Goal: Task Accomplishment & Management: Manage account settings

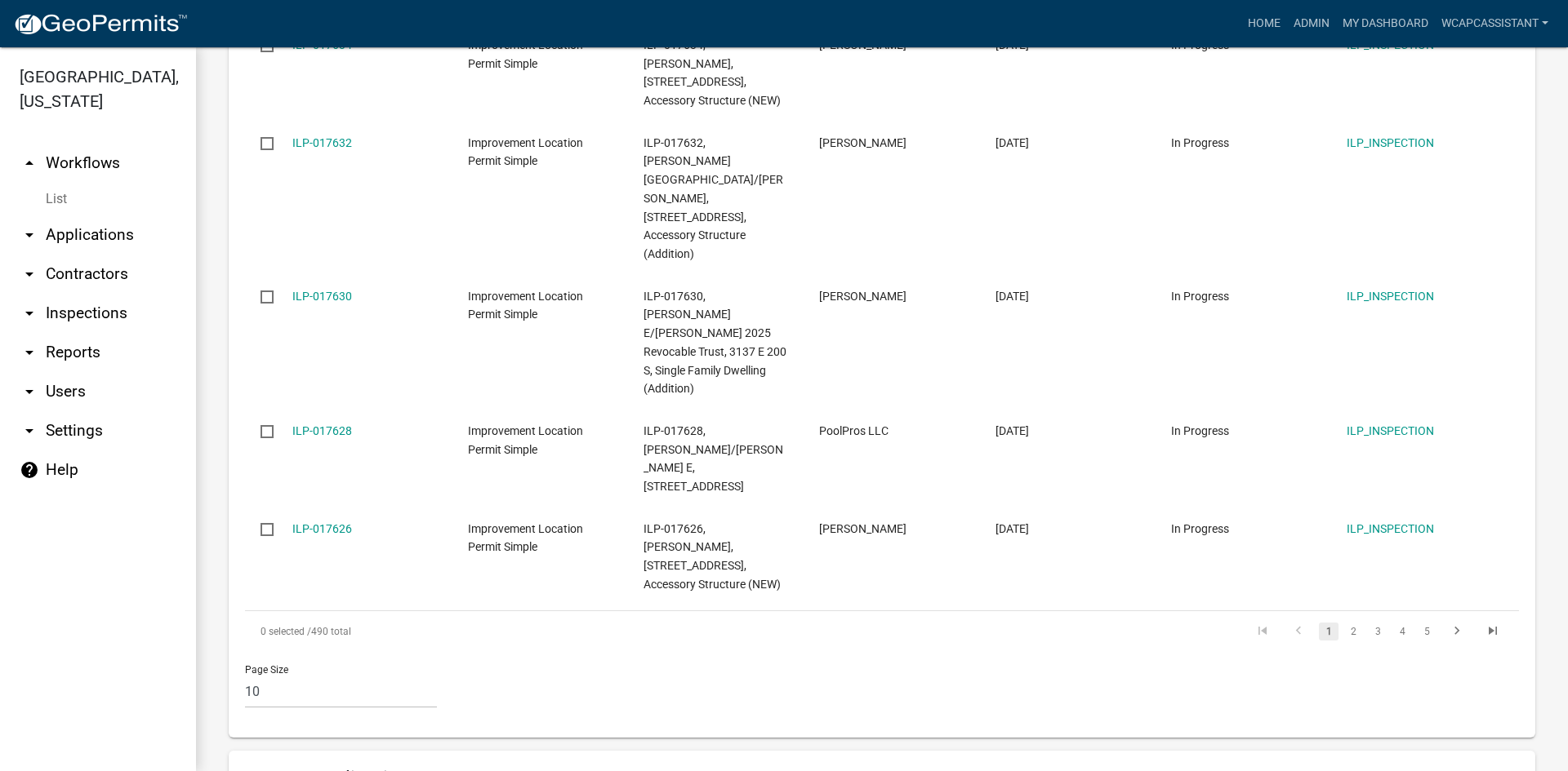
scroll to position [1387, 0]
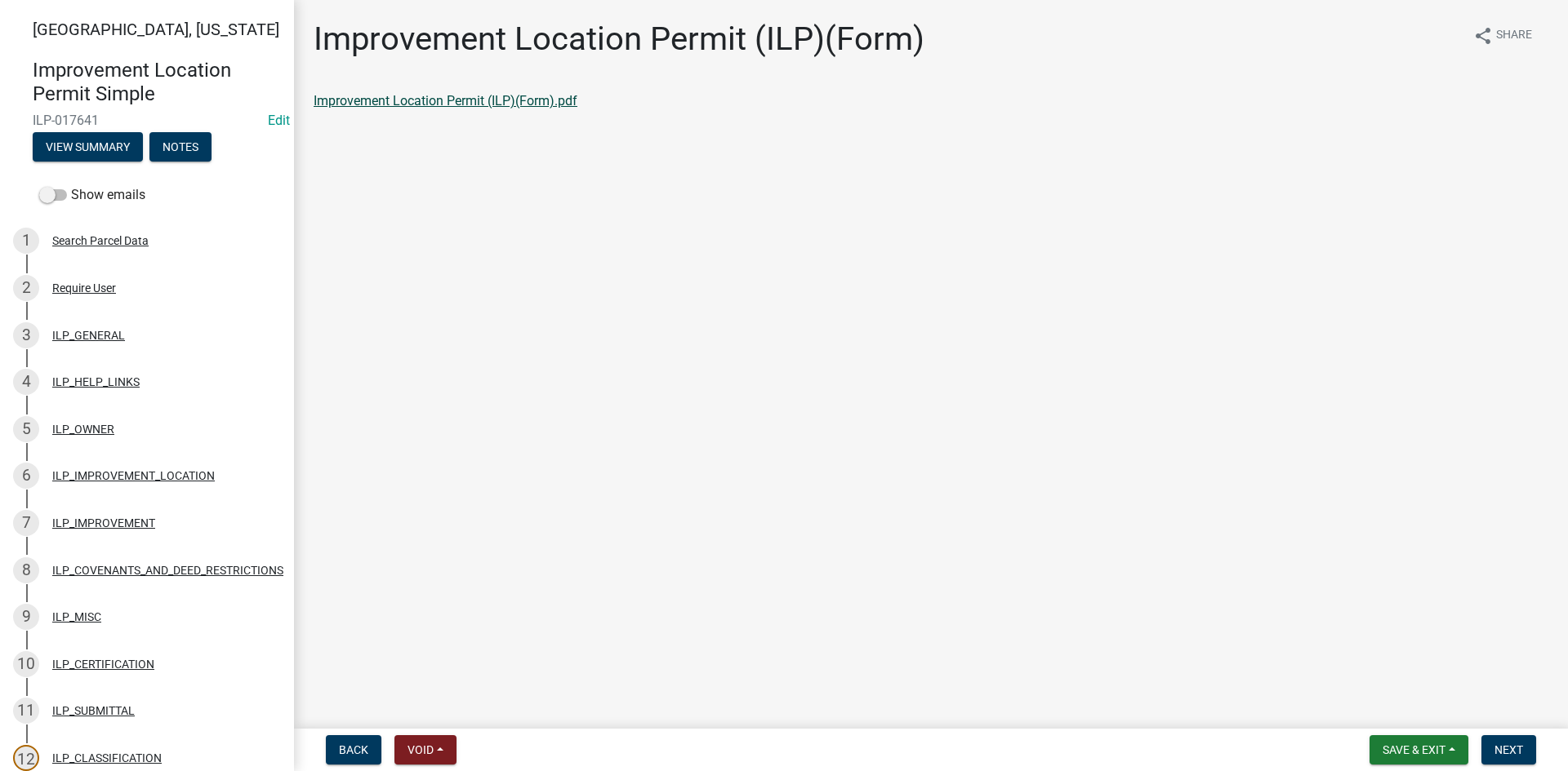
click at [474, 102] on link "Improvement Location Permit (ILP)(Form).pdf" at bounding box center [445, 101] width 263 height 16
click at [110, 526] on div "ILP_IMPROVEMENT" at bounding box center [104, 523] width 103 height 11
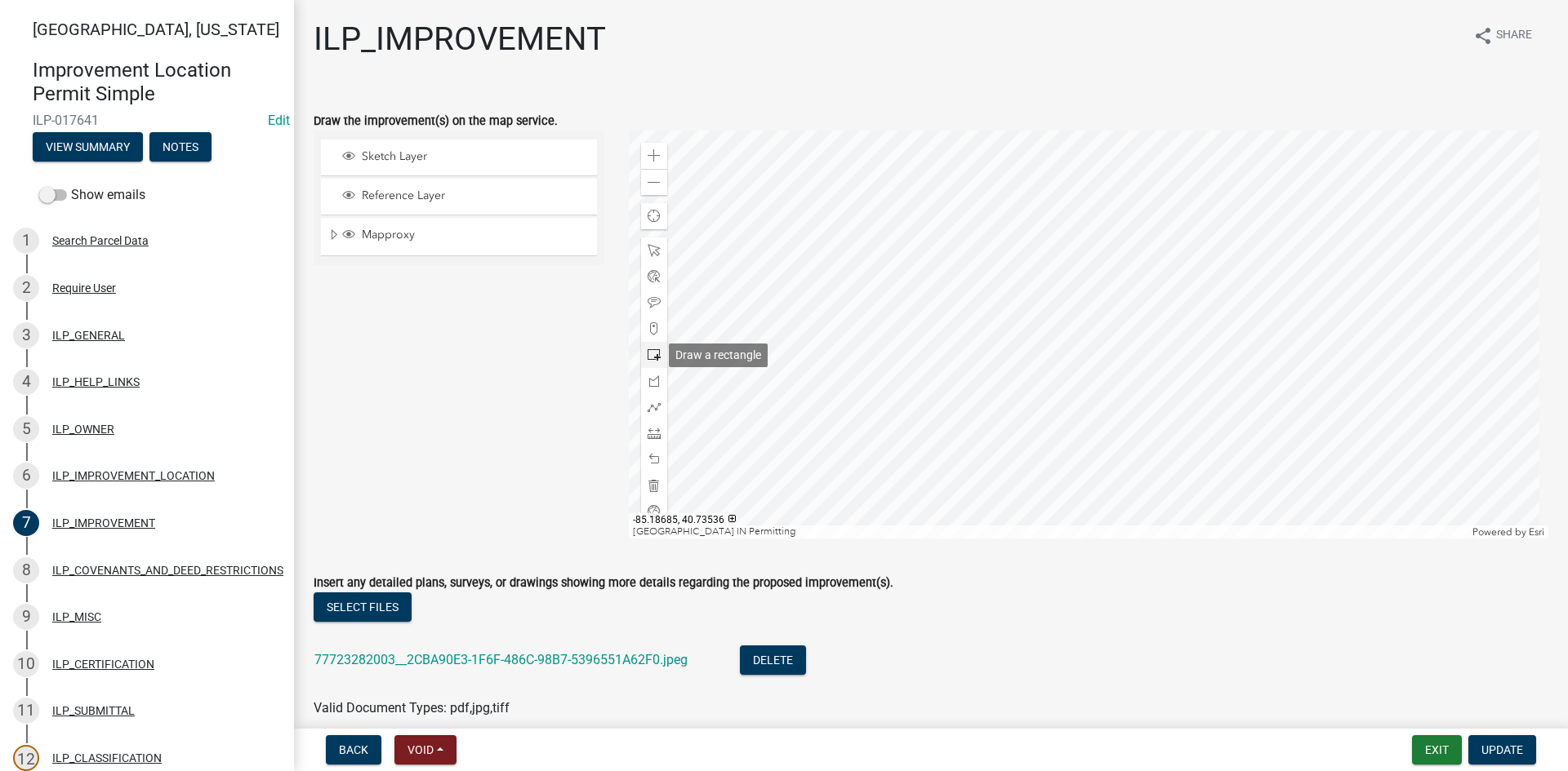
click at [651, 362] on div at bounding box center [654, 355] width 26 height 26
click at [1085, 323] on div at bounding box center [1089, 334] width 920 height 408
click at [651, 155] on span at bounding box center [654, 156] width 13 height 13
click at [649, 250] on span at bounding box center [654, 250] width 13 height 13
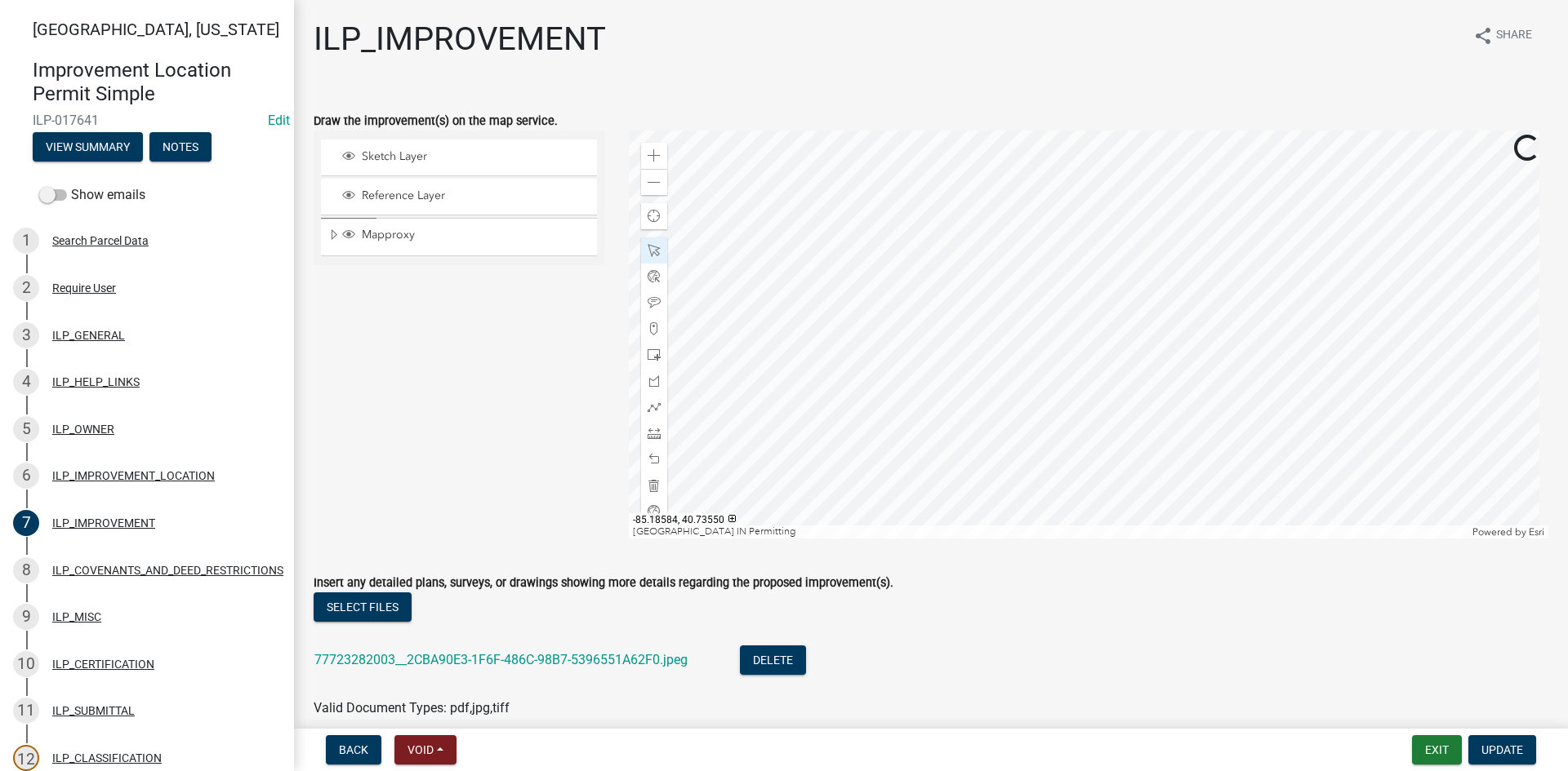
click at [865, 343] on div at bounding box center [1089, 334] width 920 height 408
click at [1516, 751] on span "Update" at bounding box center [1502, 750] width 42 height 13
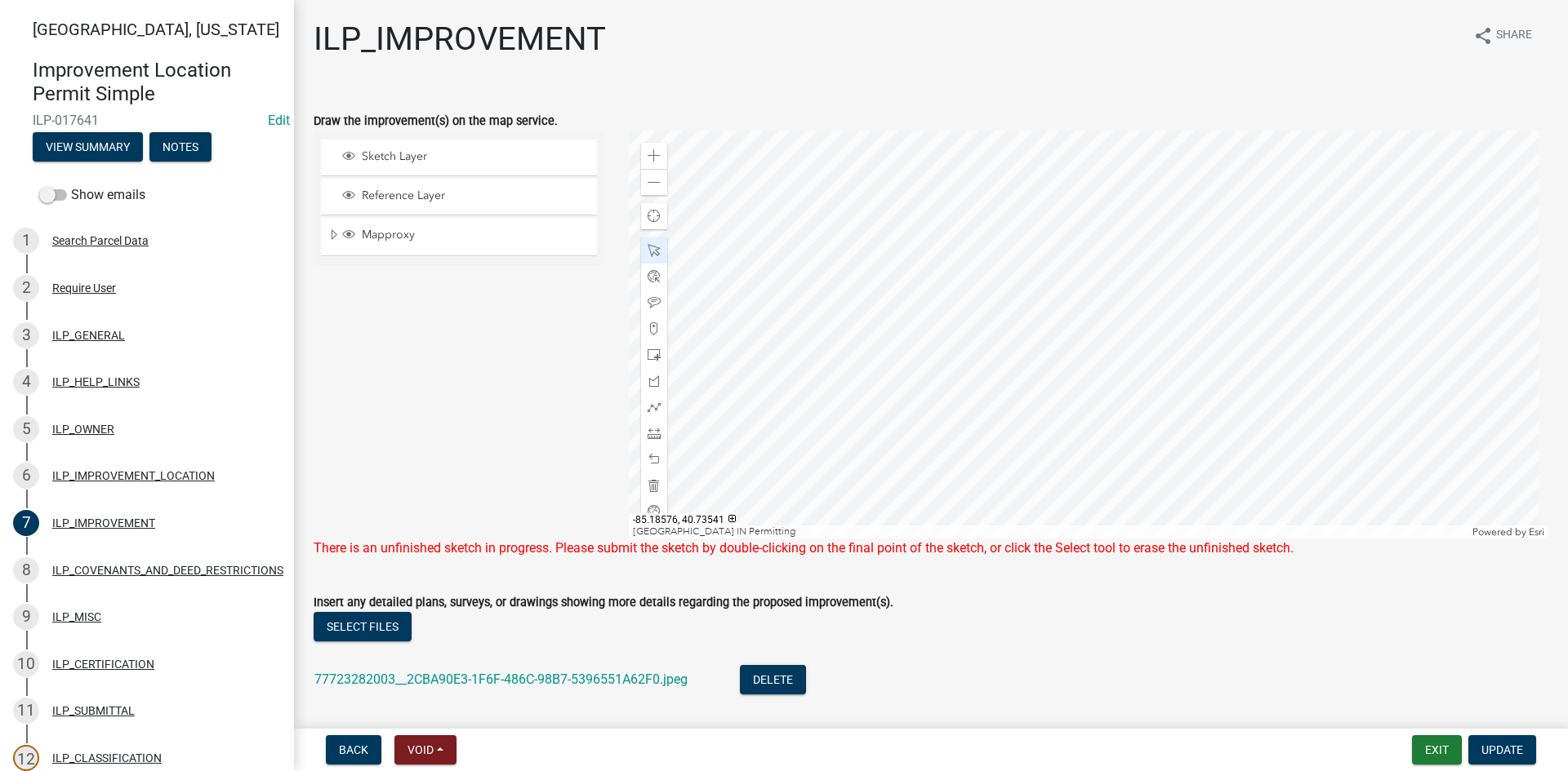
click at [1184, 620] on div "Select files" at bounding box center [930, 629] width 1234 height 34
click at [1499, 755] on span "Update" at bounding box center [1502, 750] width 42 height 13
click at [919, 444] on div at bounding box center [1089, 334] width 920 height 408
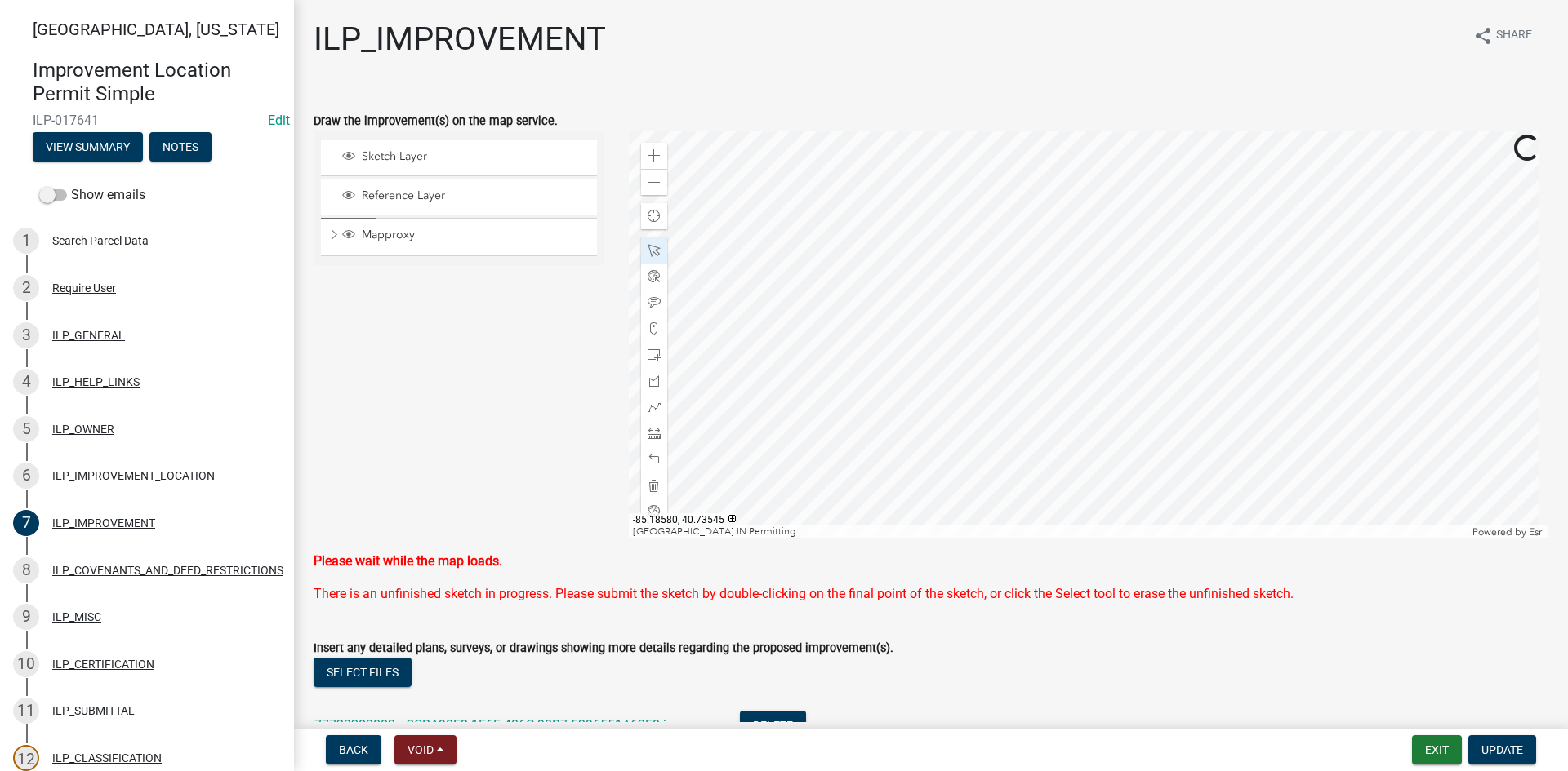
click at [919, 449] on div at bounding box center [1089, 334] width 920 height 408
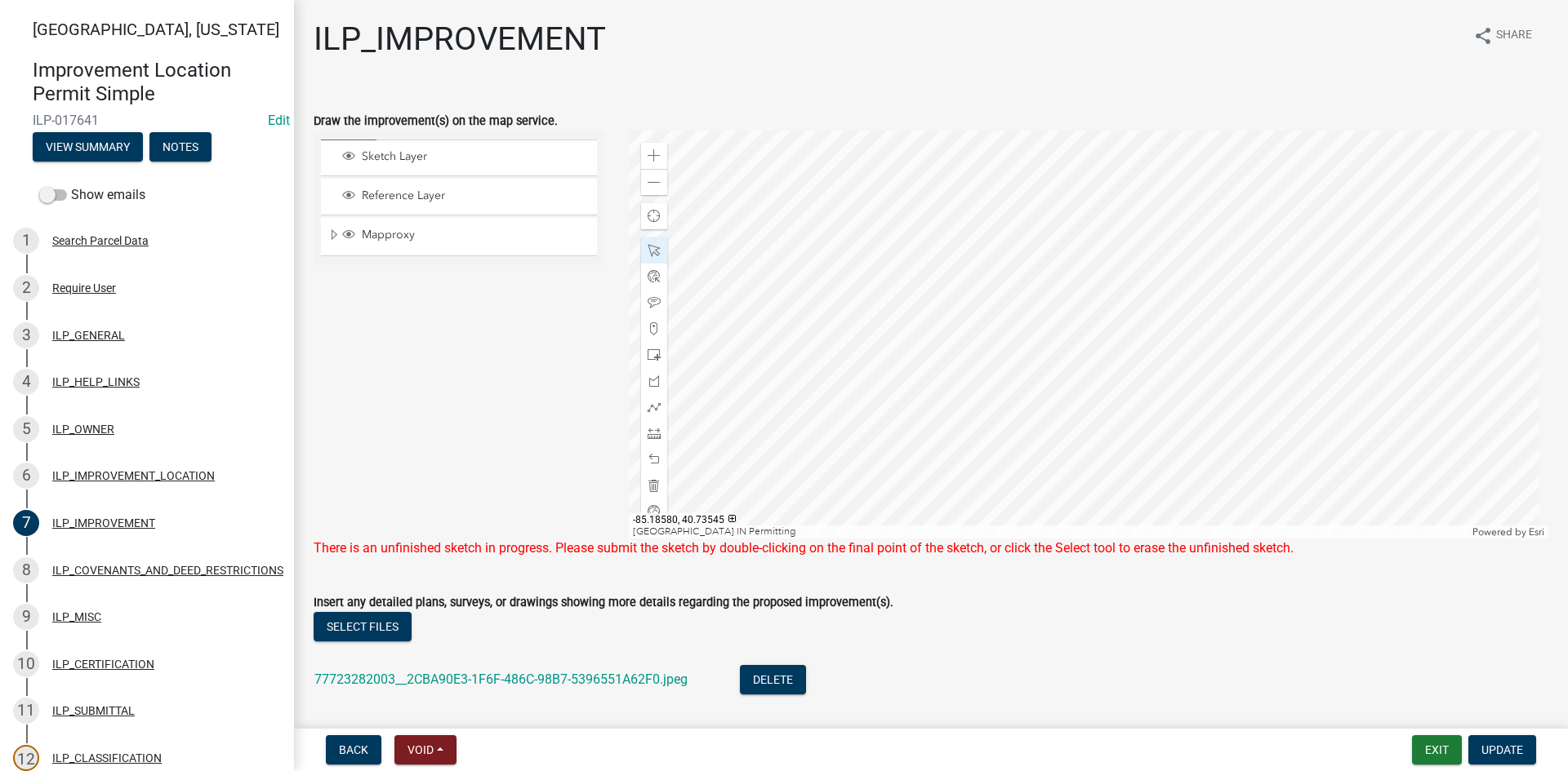
click at [919, 447] on div at bounding box center [1089, 334] width 920 height 408
click at [1152, 321] on div at bounding box center [1089, 334] width 920 height 408
click at [1395, 328] on div at bounding box center [1089, 334] width 920 height 408
click at [1050, 321] on div at bounding box center [1089, 334] width 920 height 408
click at [1055, 289] on div at bounding box center [1089, 334] width 920 height 408
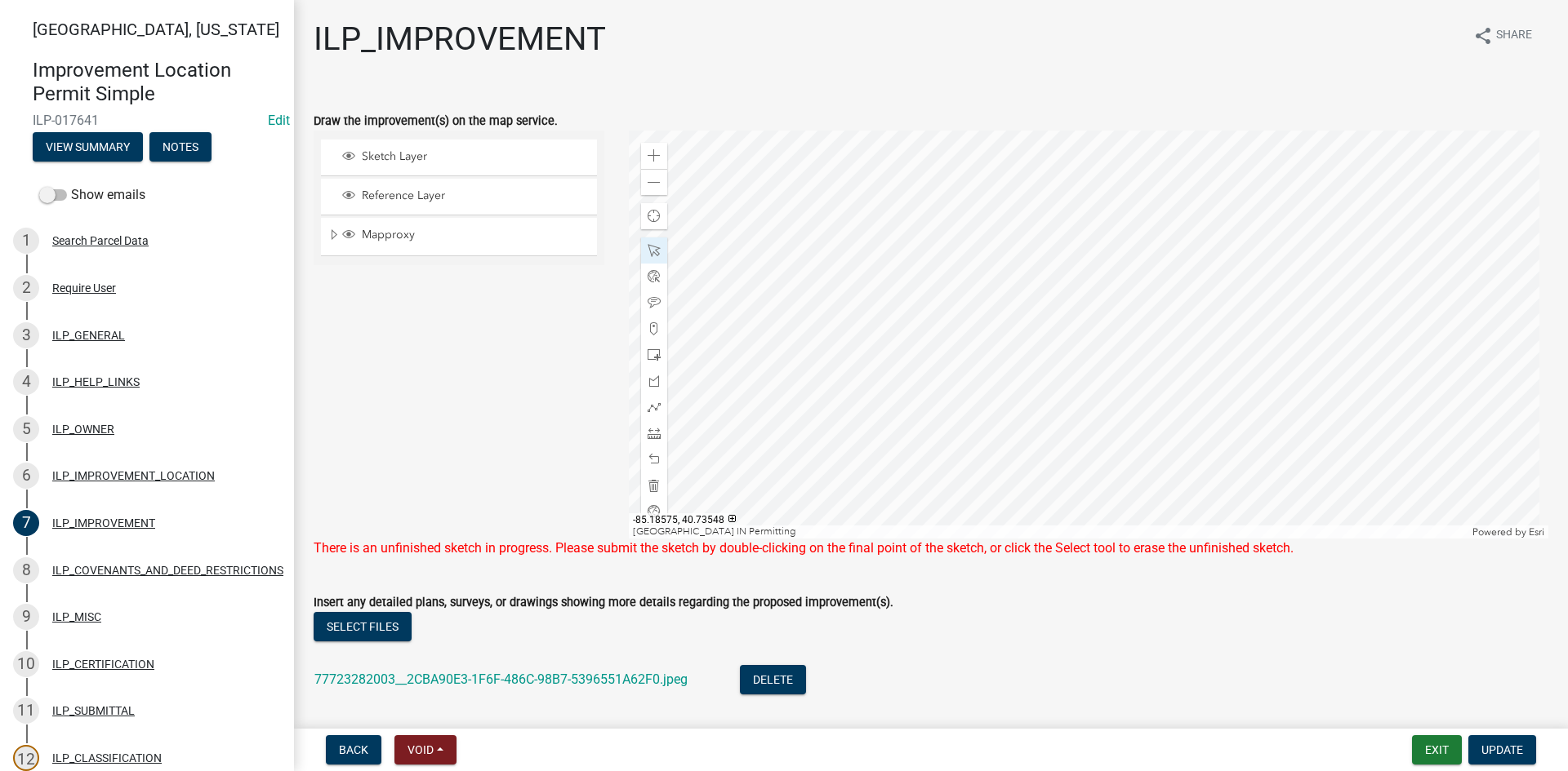
click at [1053, 319] on div at bounding box center [1089, 334] width 920 height 408
click at [1056, 292] on div at bounding box center [1089, 334] width 920 height 408
click at [1485, 748] on span "Update" at bounding box center [1502, 750] width 42 height 13
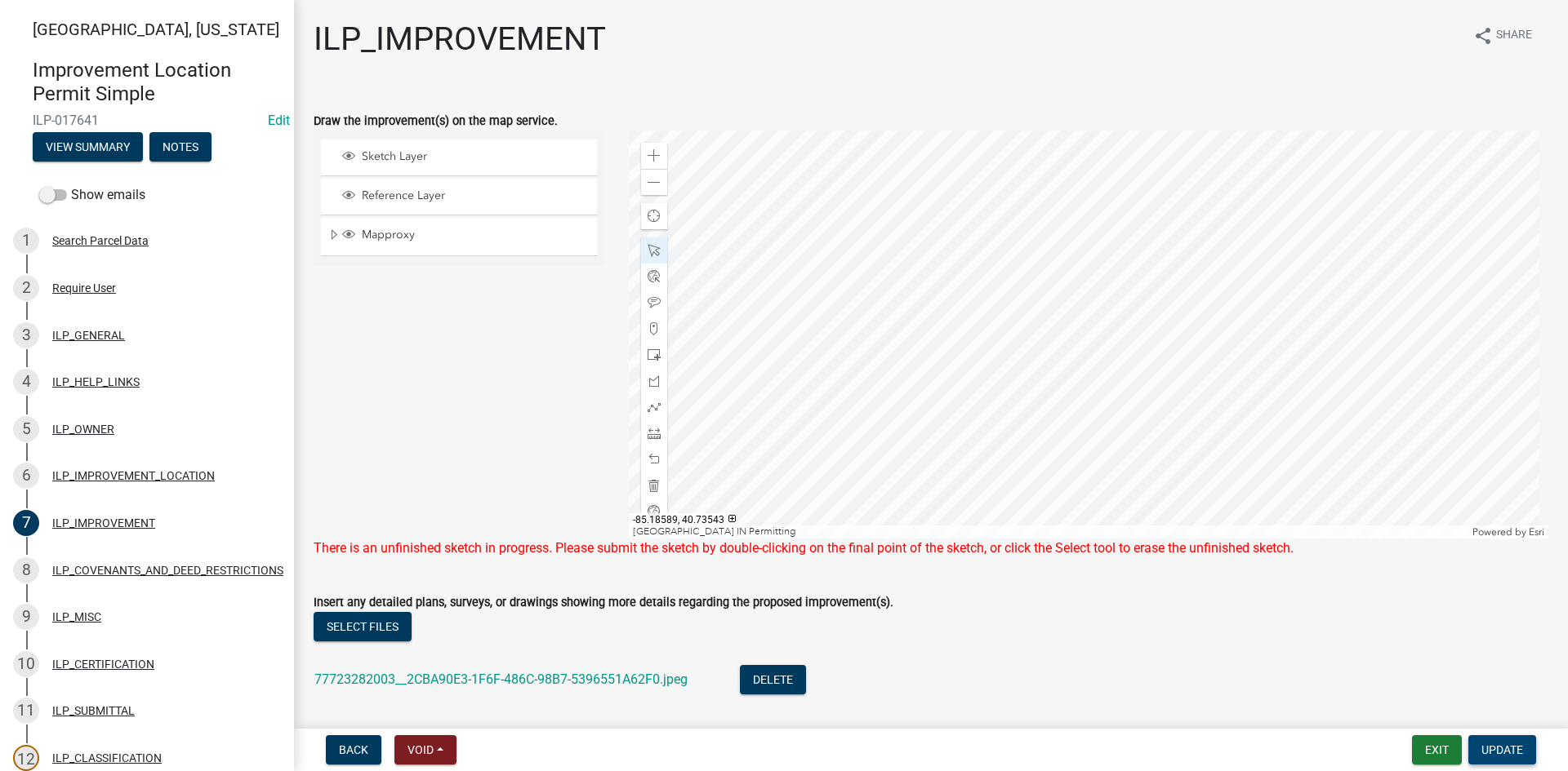
click at [1485, 746] on span "Update" at bounding box center [1502, 750] width 42 height 13
click at [648, 483] on span at bounding box center [654, 486] width 13 height 13
click at [652, 381] on span at bounding box center [654, 381] width 13 height 13
click at [932, 280] on div at bounding box center [1089, 334] width 920 height 408
click at [1051, 282] on div at bounding box center [1089, 334] width 920 height 408
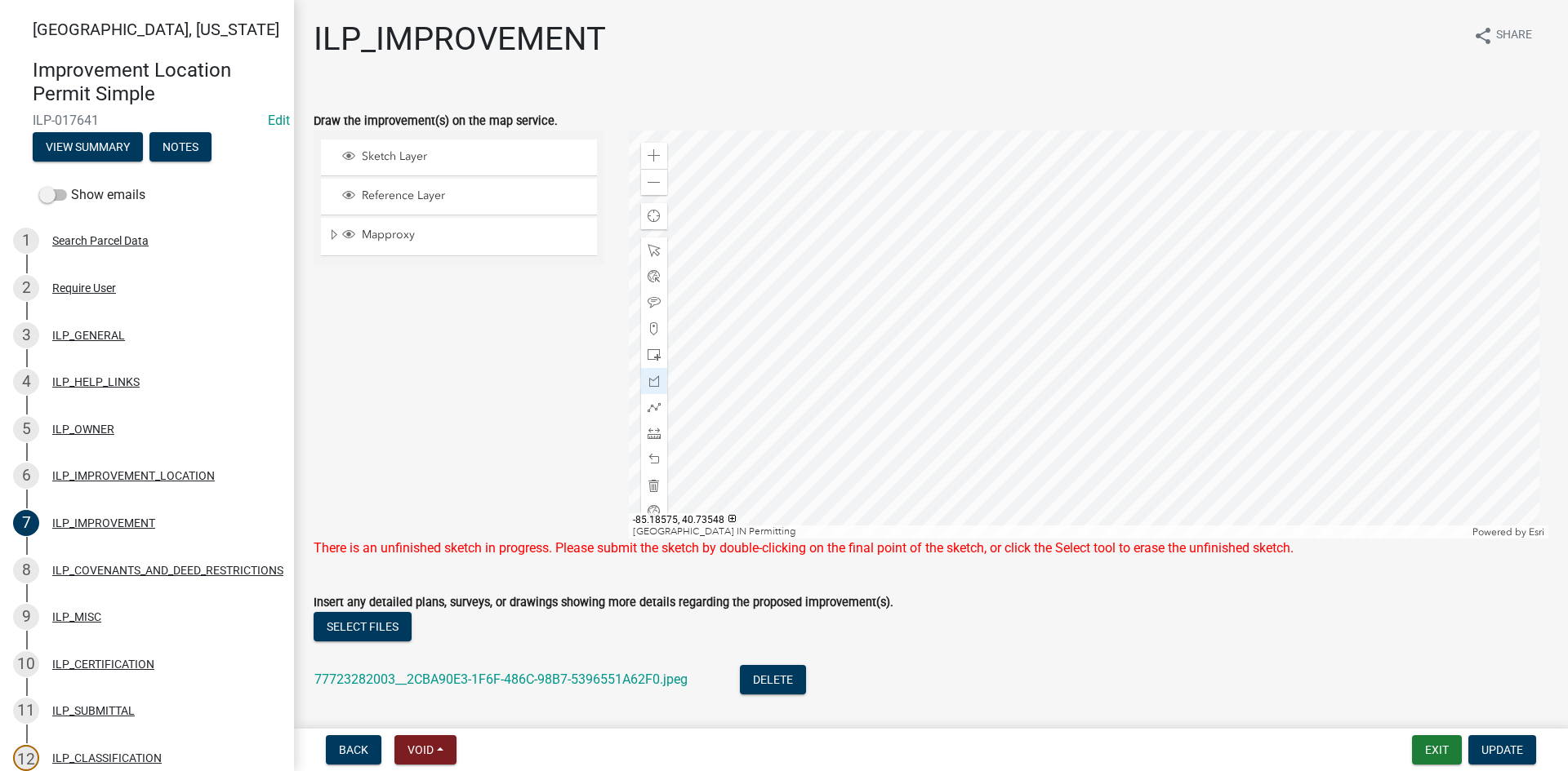
click at [1052, 328] on div at bounding box center [1089, 334] width 920 height 408
click at [1425, 325] on div at bounding box center [1089, 334] width 920 height 408
click at [1423, 383] on div at bounding box center [1089, 334] width 920 height 408
click at [934, 388] on div at bounding box center [1089, 334] width 920 height 408
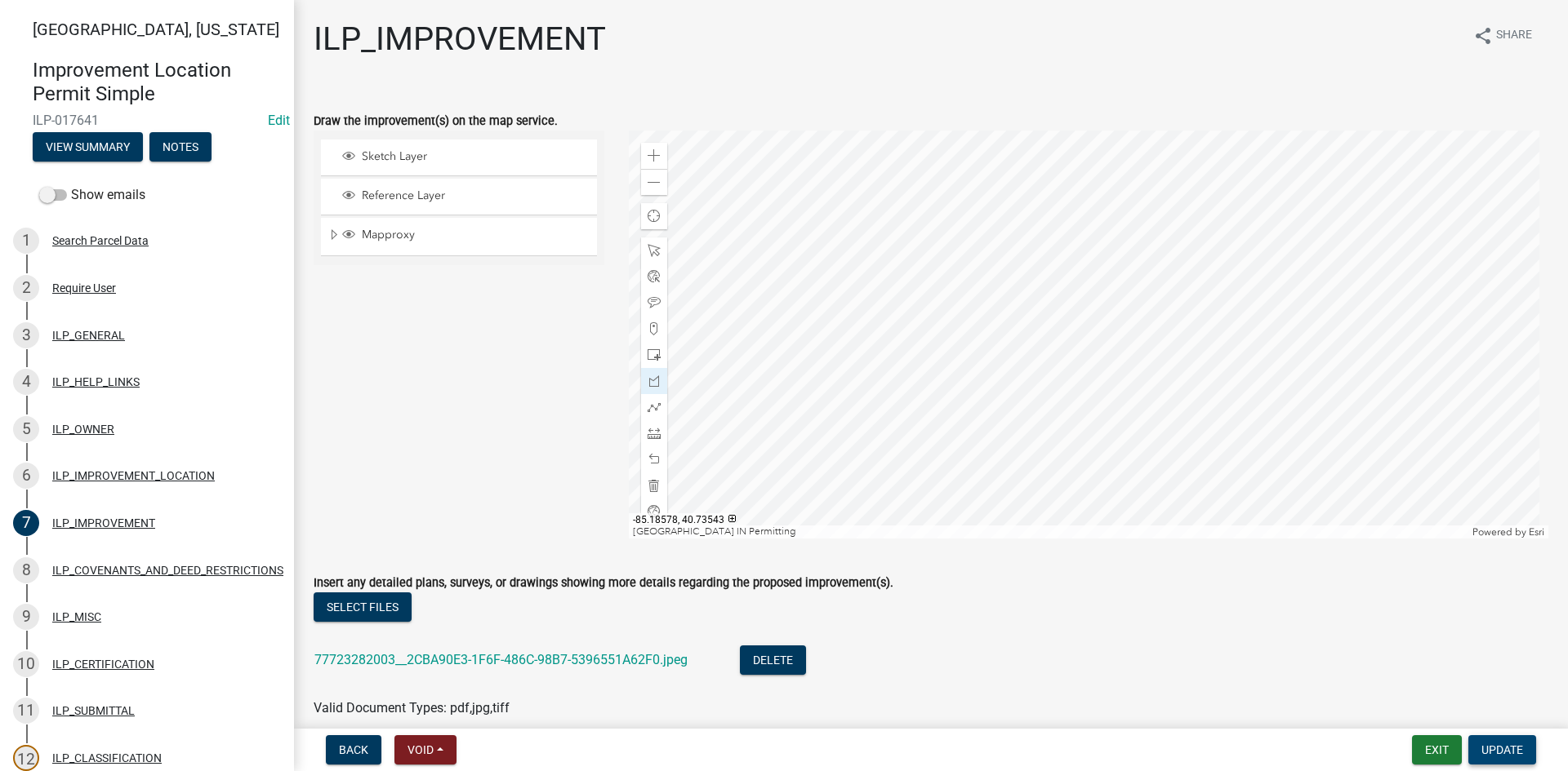
click at [1518, 751] on span "Update" at bounding box center [1502, 750] width 42 height 13
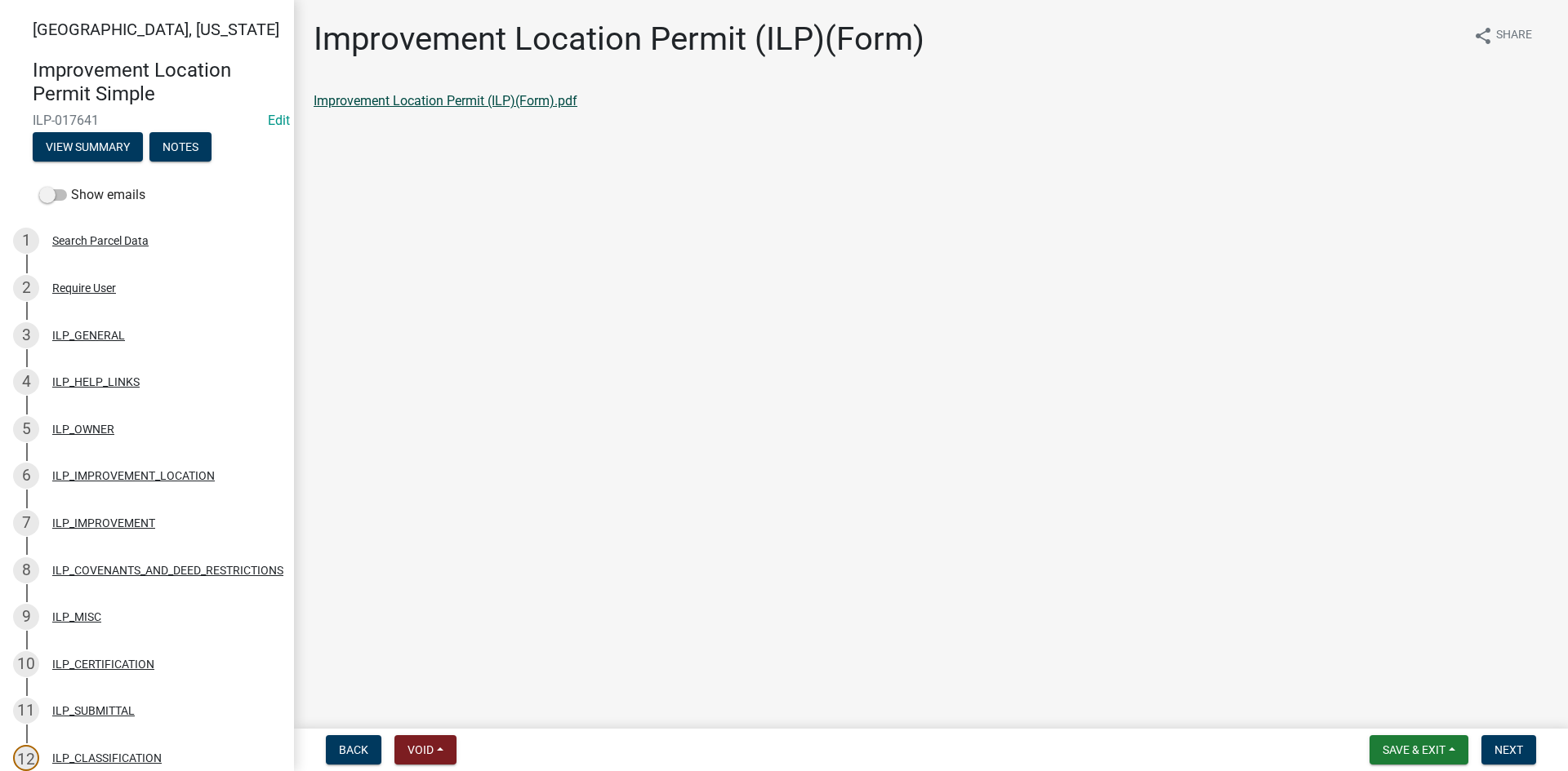
click at [467, 104] on link "Improvement Location Permit (ILP)(Form).pdf" at bounding box center [445, 101] width 263 height 16
click at [1514, 751] on span "Next" at bounding box center [1508, 750] width 29 height 13
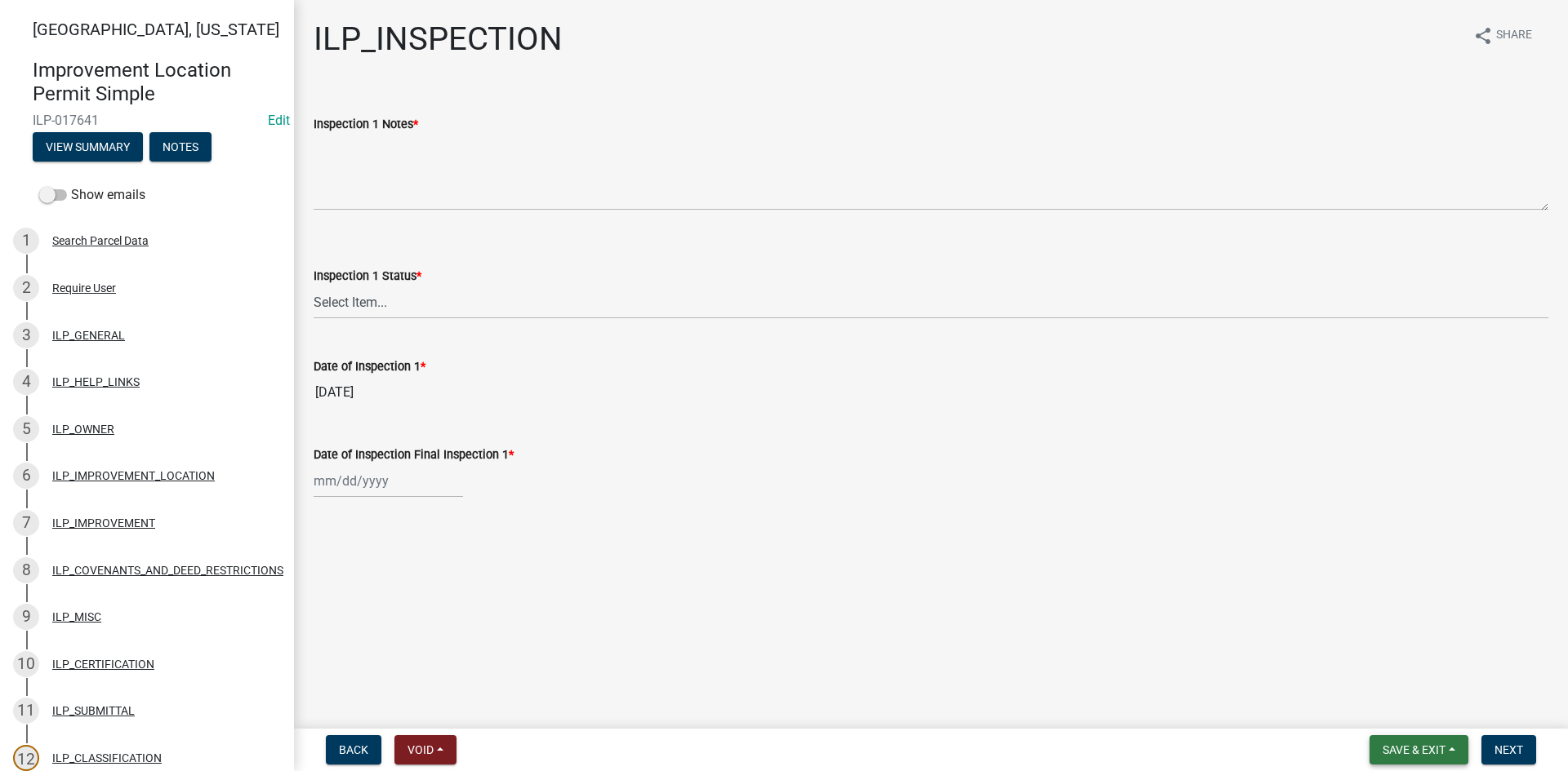
click at [1400, 746] on span "Save & Exit" at bounding box center [1413, 750] width 63 height 13
click at [1407, 710] on button "Save & Exit" at bounding box center [1403, 708] width 131 height 39
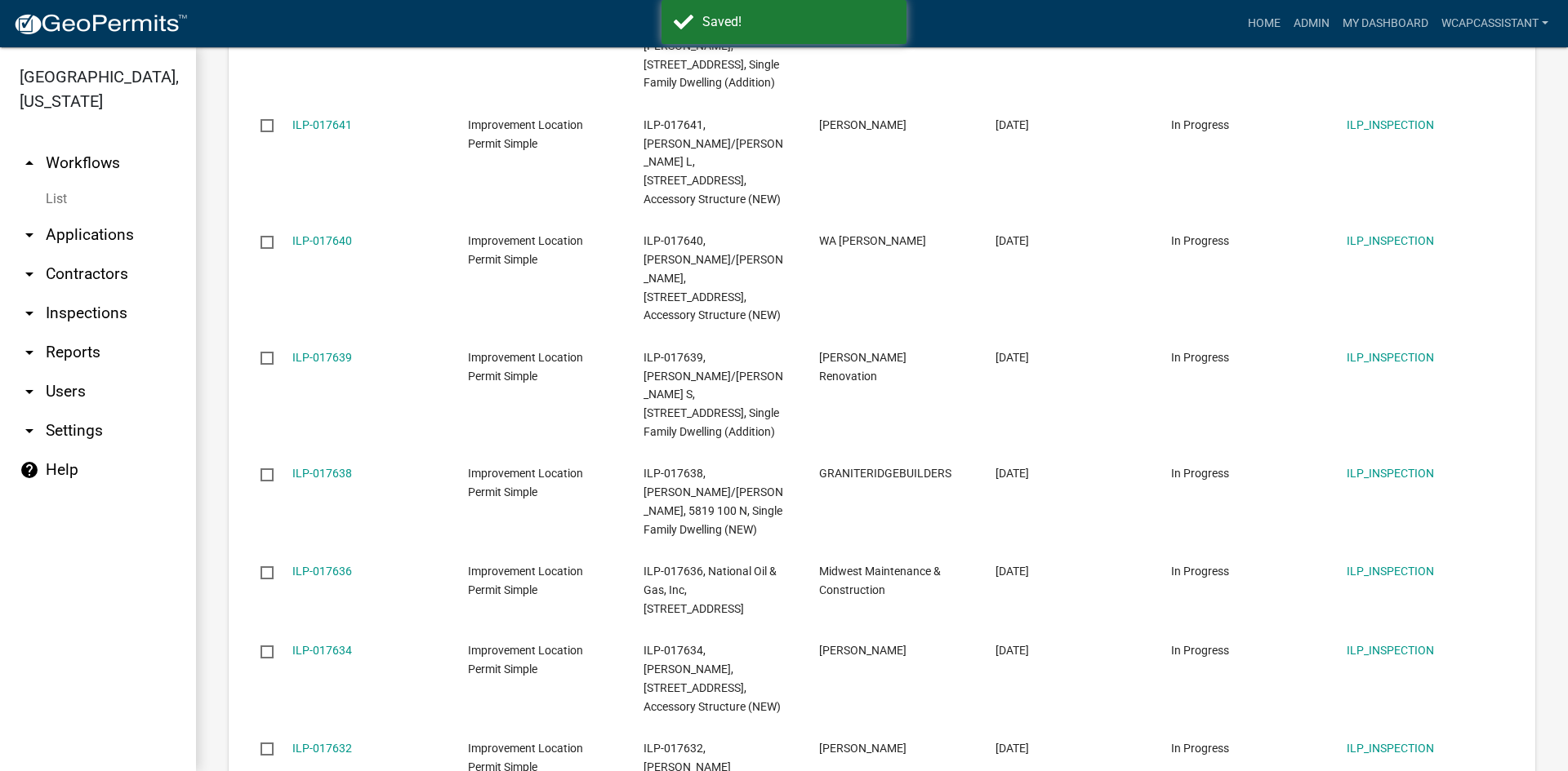
scroll to position [1467, 0]
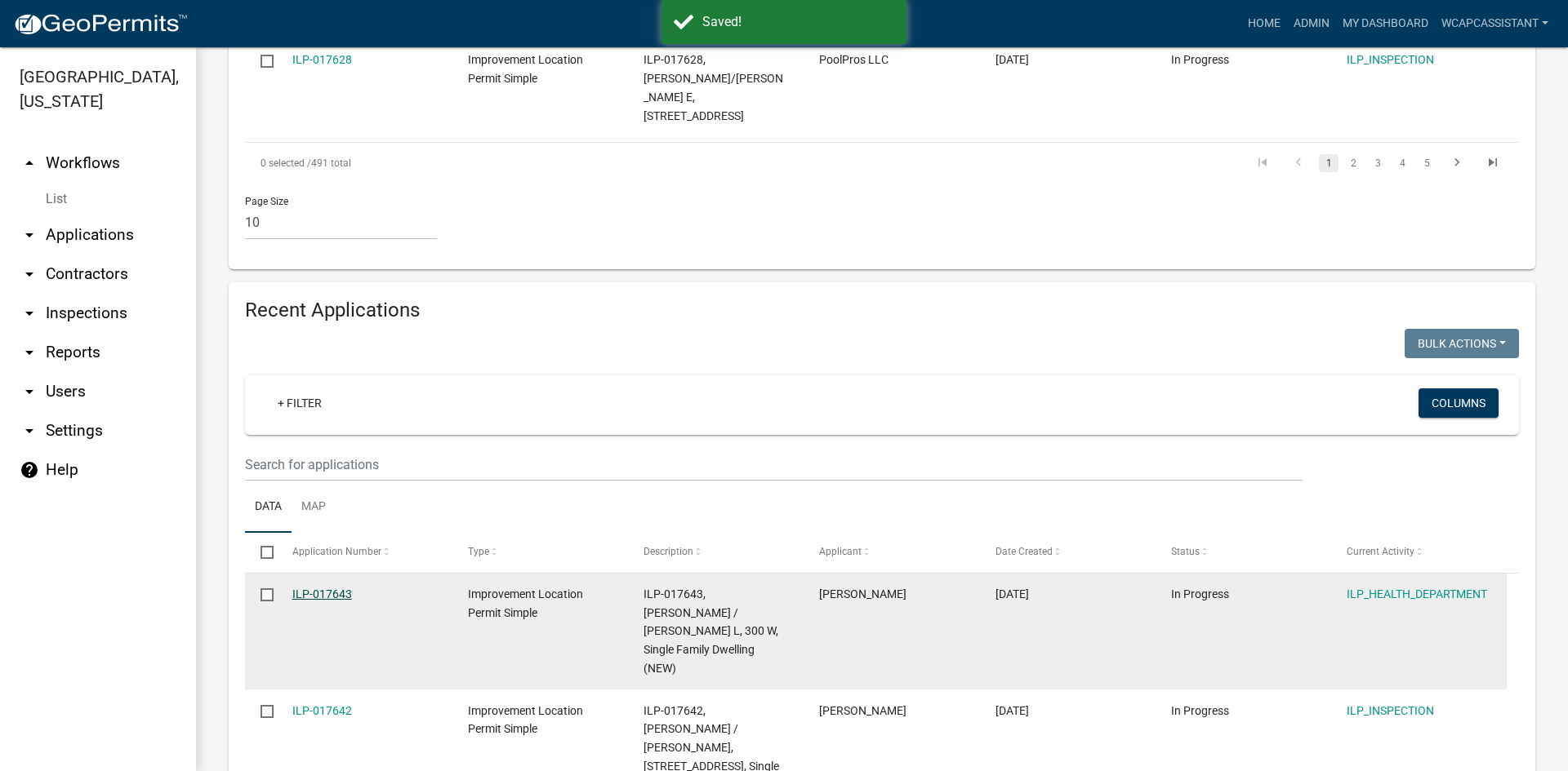
click at [334, 588] on link "ILP-017643" at bounding box center [321, 594] width 60 height 13
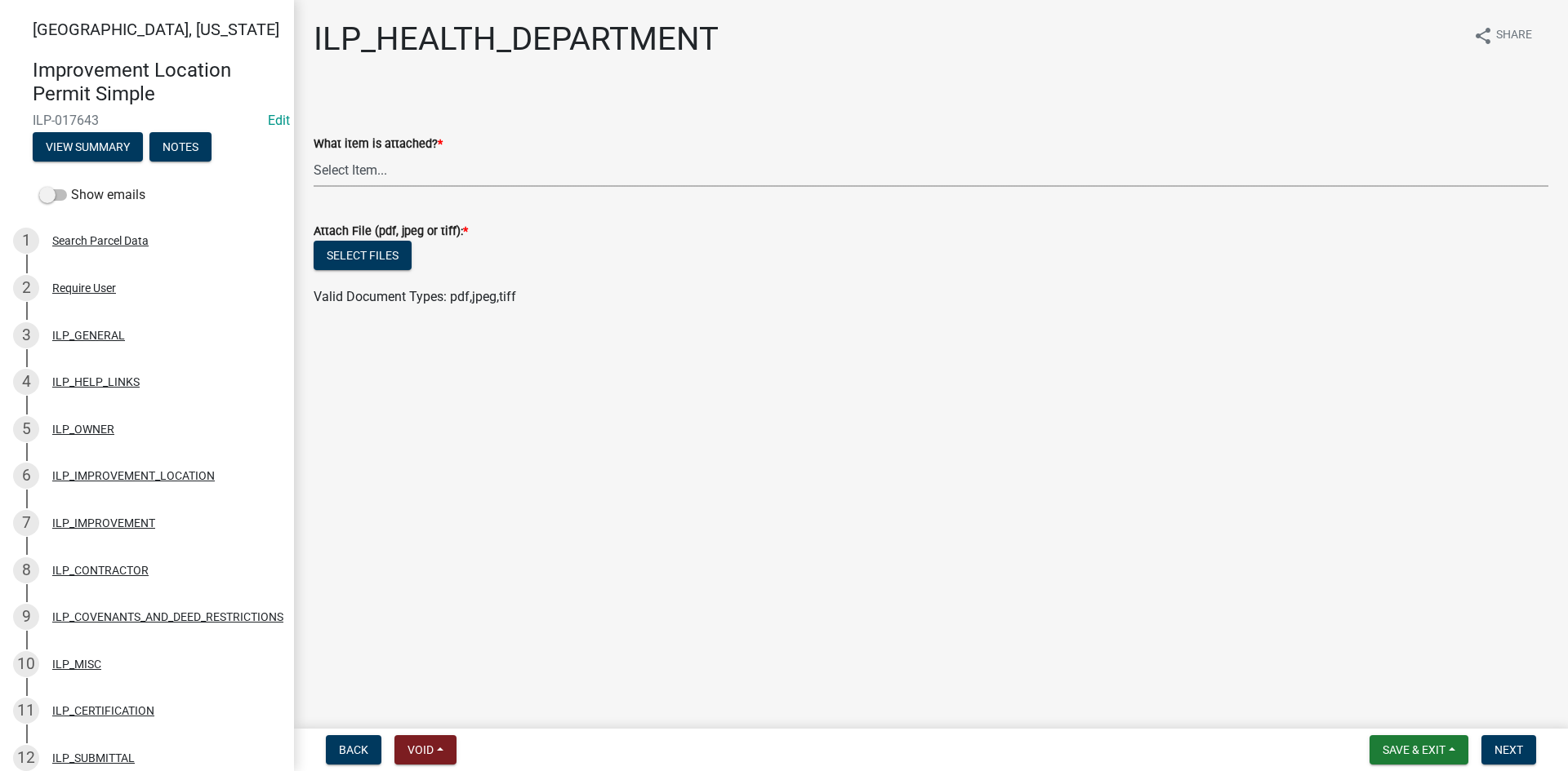
click at [341, 157] on select "Select Item... A Septic Permit A Letter Stating That A Septic Permit Is Not Nee…" at bounding box center [930, 170] width 1234 height 34
click at [313, 154] on select "Select Item... A Septic Permit A Letter Stating That A Septic Permit Is Not Nee…" at bounding box center [930, 170] width 1234 height 34
select select "97413ee7-94a1-4169-84a9-8672d94ff60a"
click at [363, 246] on button "Select files" at bounding box center [362, 255] width 98 height 29
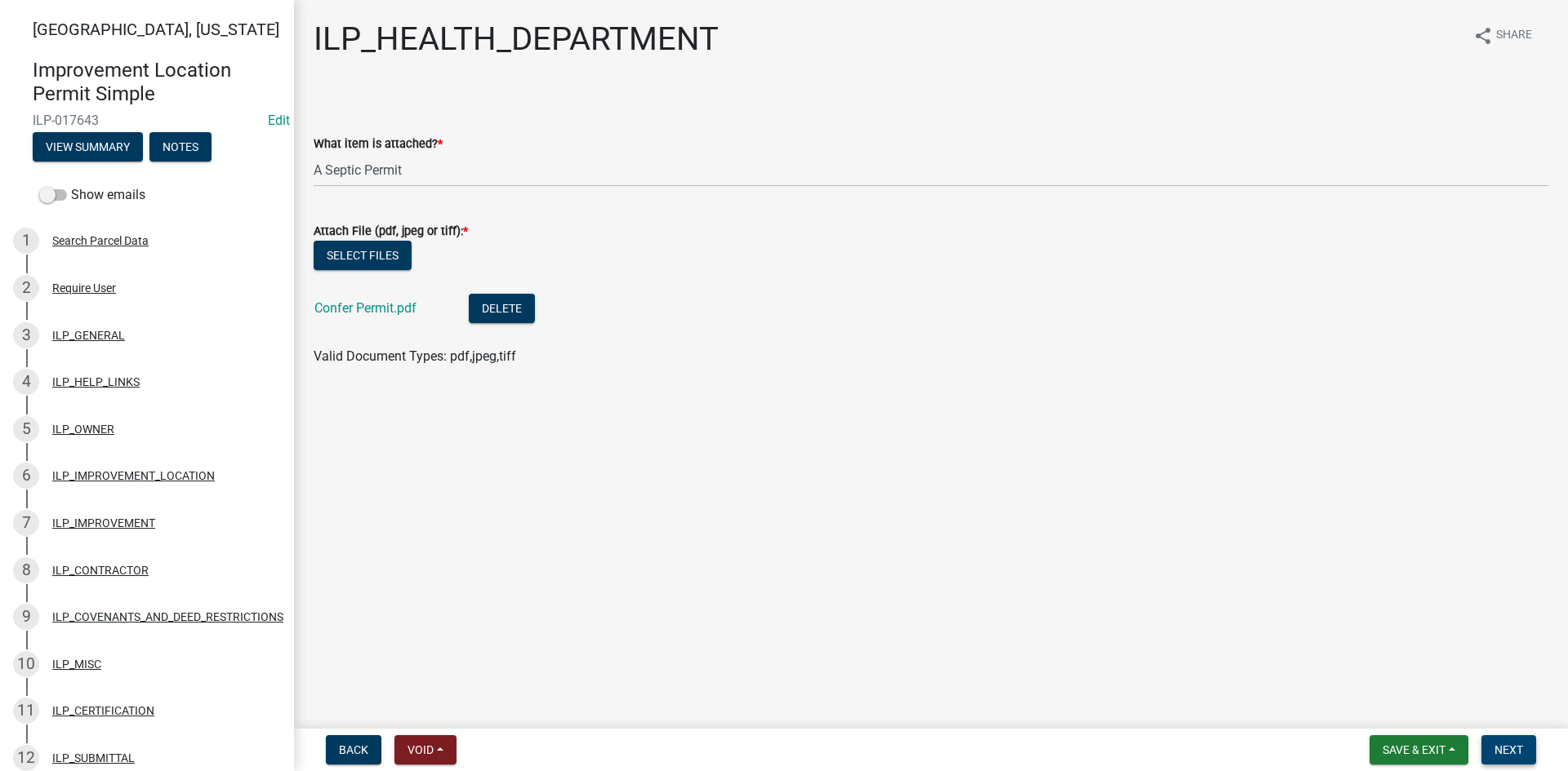
click at [1514, 748] on span "Next" at bounding box center [1508, 750] width 29 height 13
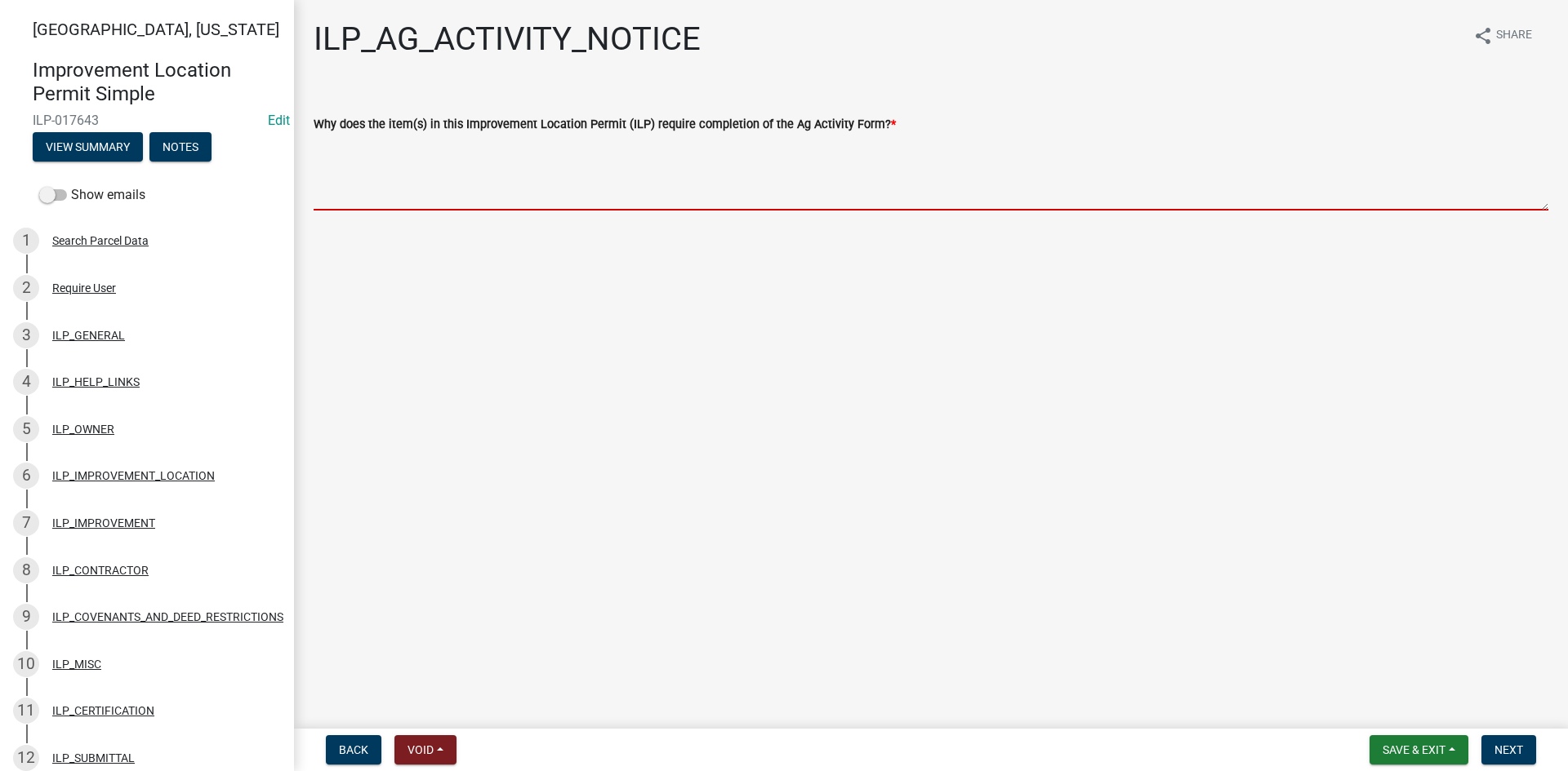
click at [484, 189] on textarea "Why does the item(s) in this Improvement Location Permit (ILP) require completi…" at bounding box center [930, 173] width 1234 height 77
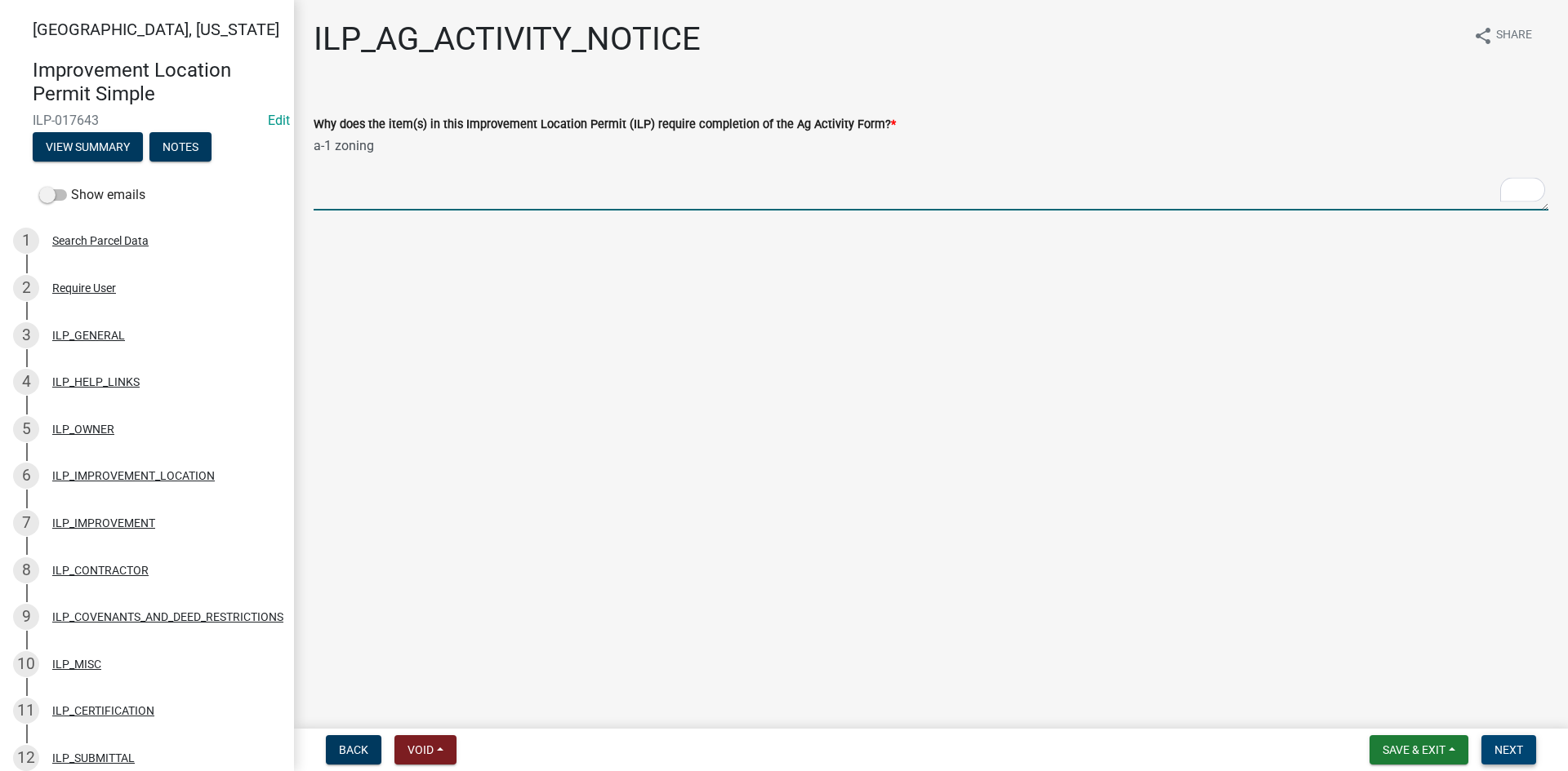
type textarea "a-1 zoning"
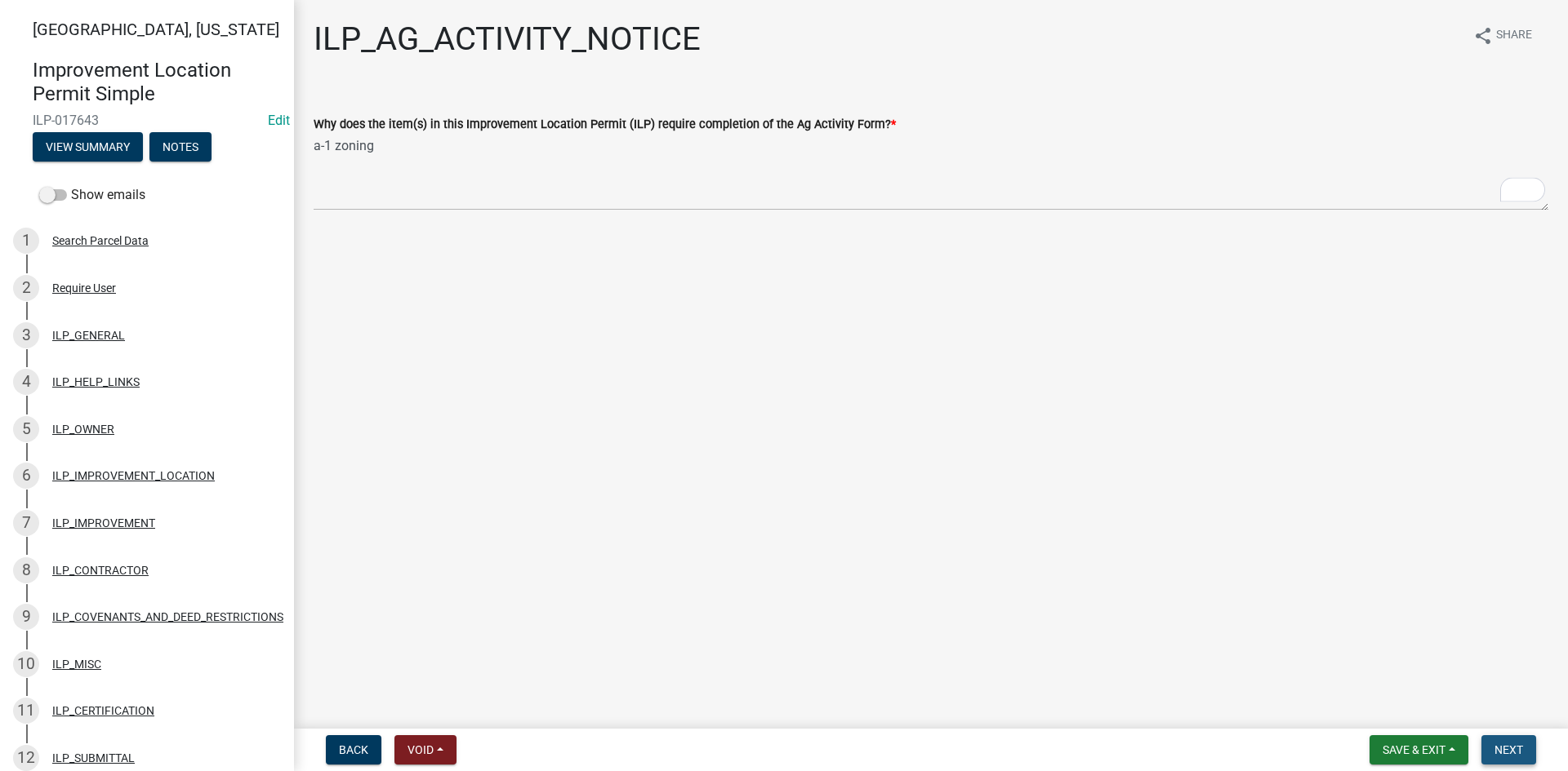
click at [1498, 752] on span "Next" at bounding box center [1508, 750] width 29 height 13
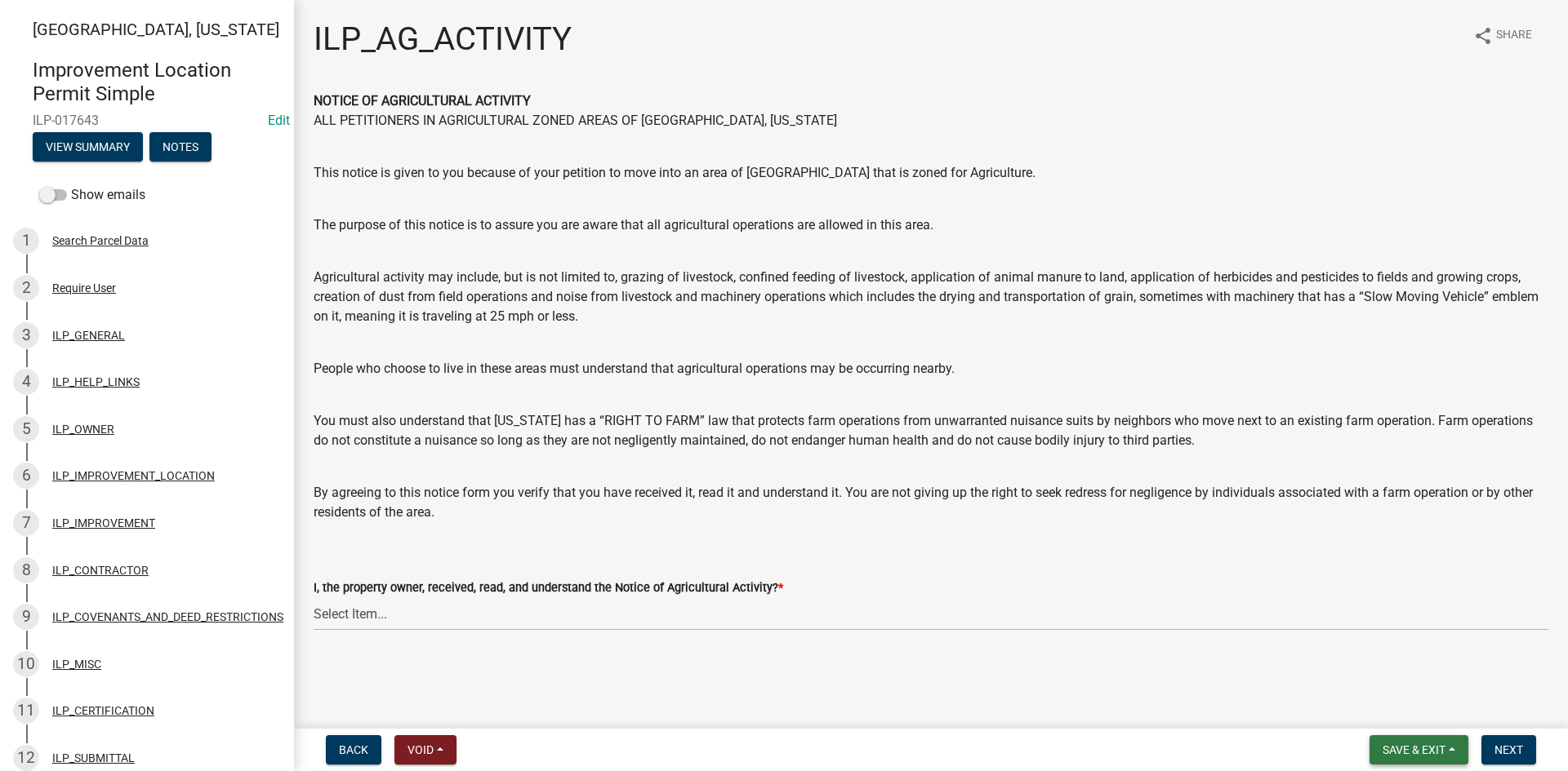
click at [1373, 755] on button "Save & Exit" at bounding box center [1418, 750] width 99 height 29
click at [1364, 711] on button "Save & Exit" at bounding box center [1403, 708] width 131 height 39
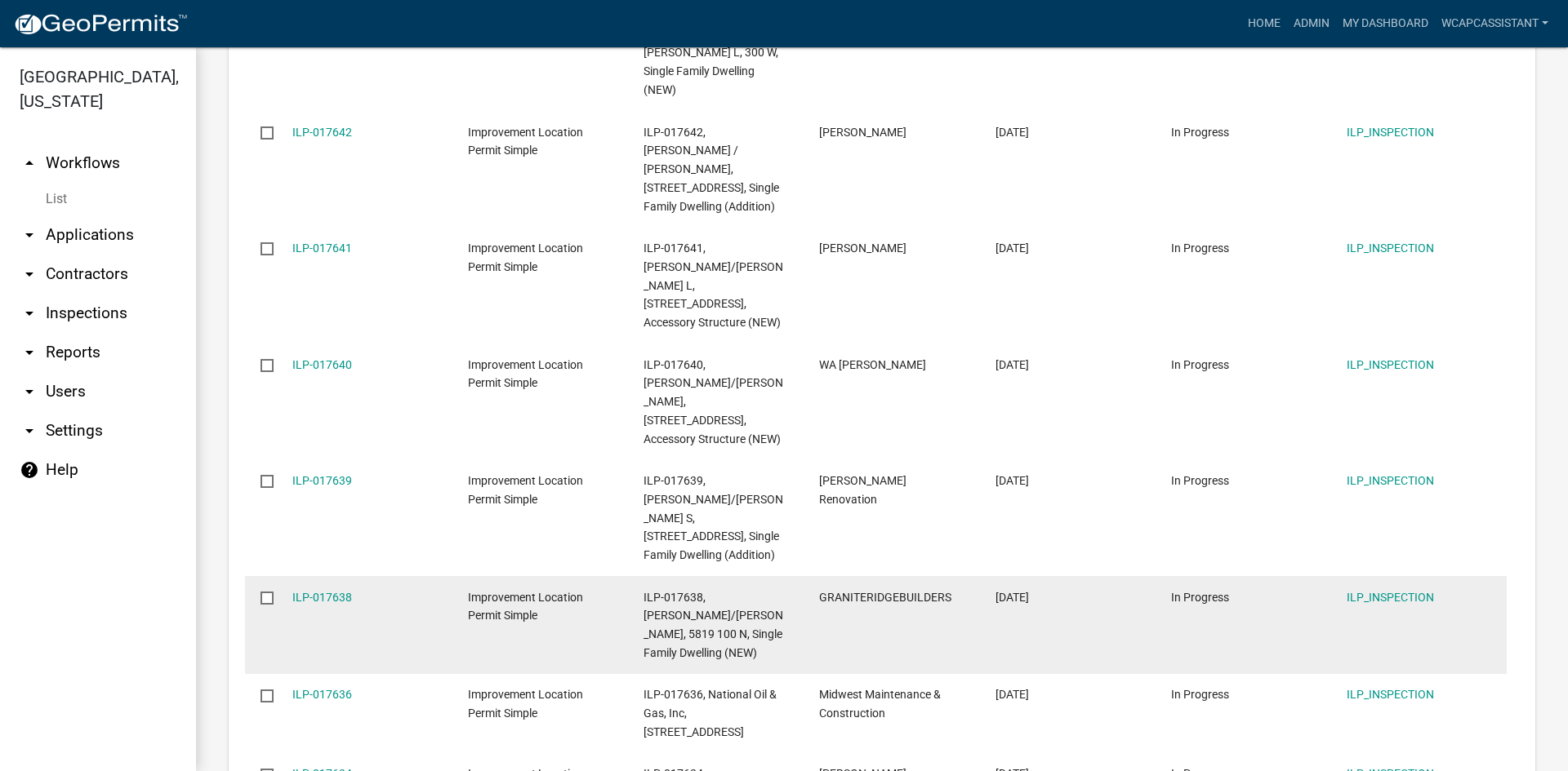
scroll to position [2078, 0]
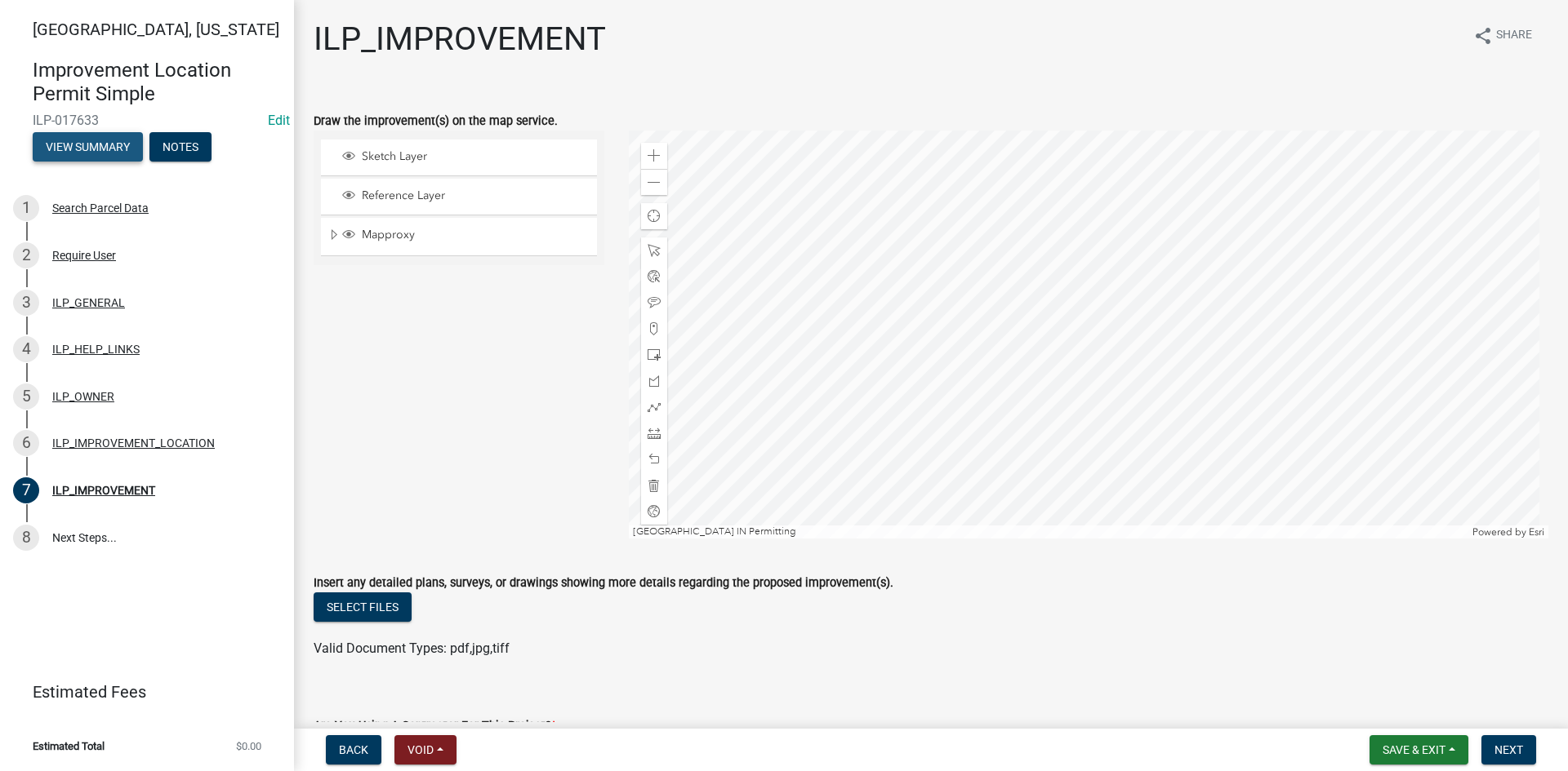
click at [83, 148] on button "View Summary" at bounding box center [88, 147] width 110 height 29
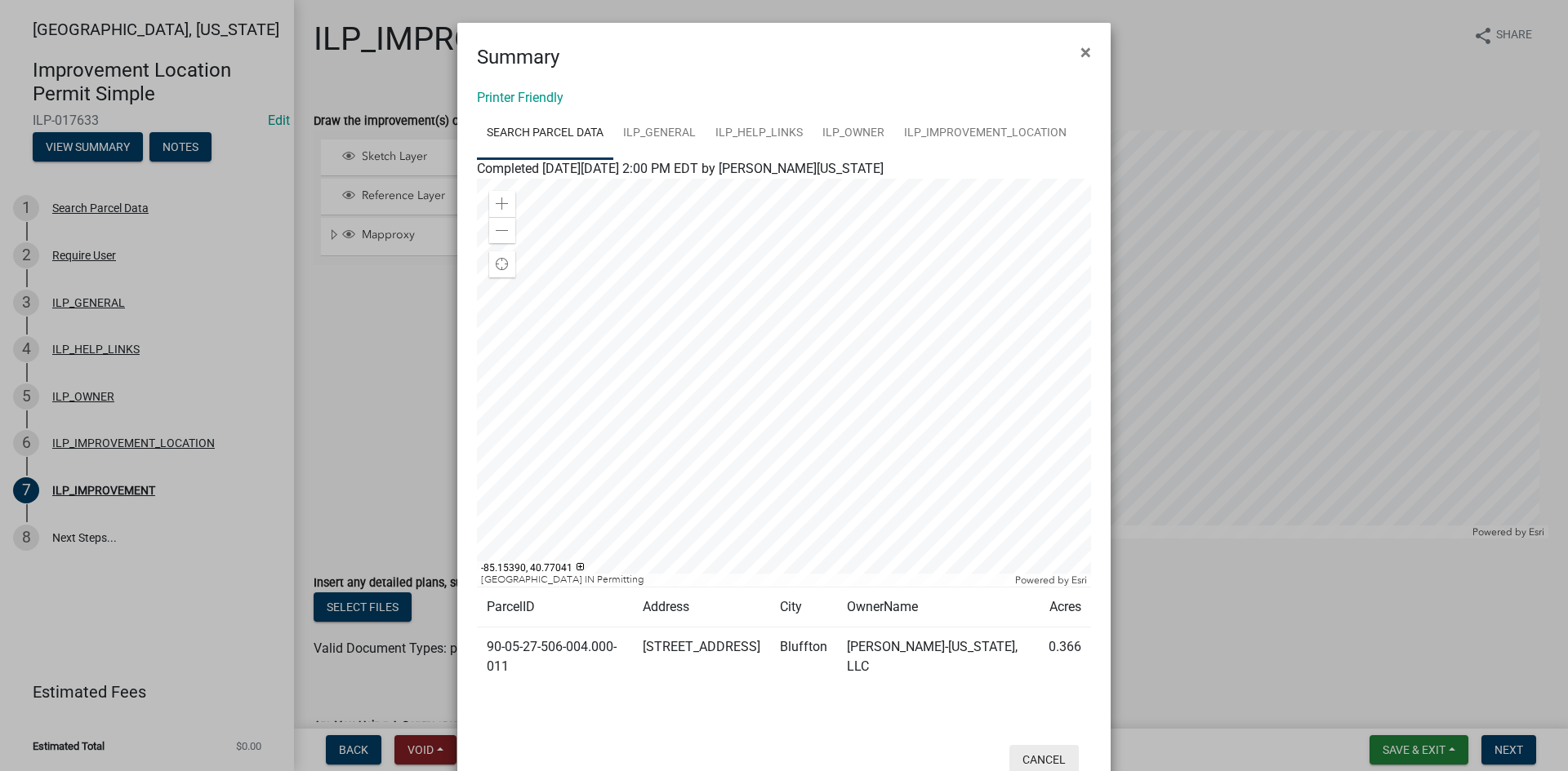
click at [1031, 745] on button "Cancel" at bounding box center [1044, 760] width 70 height 29
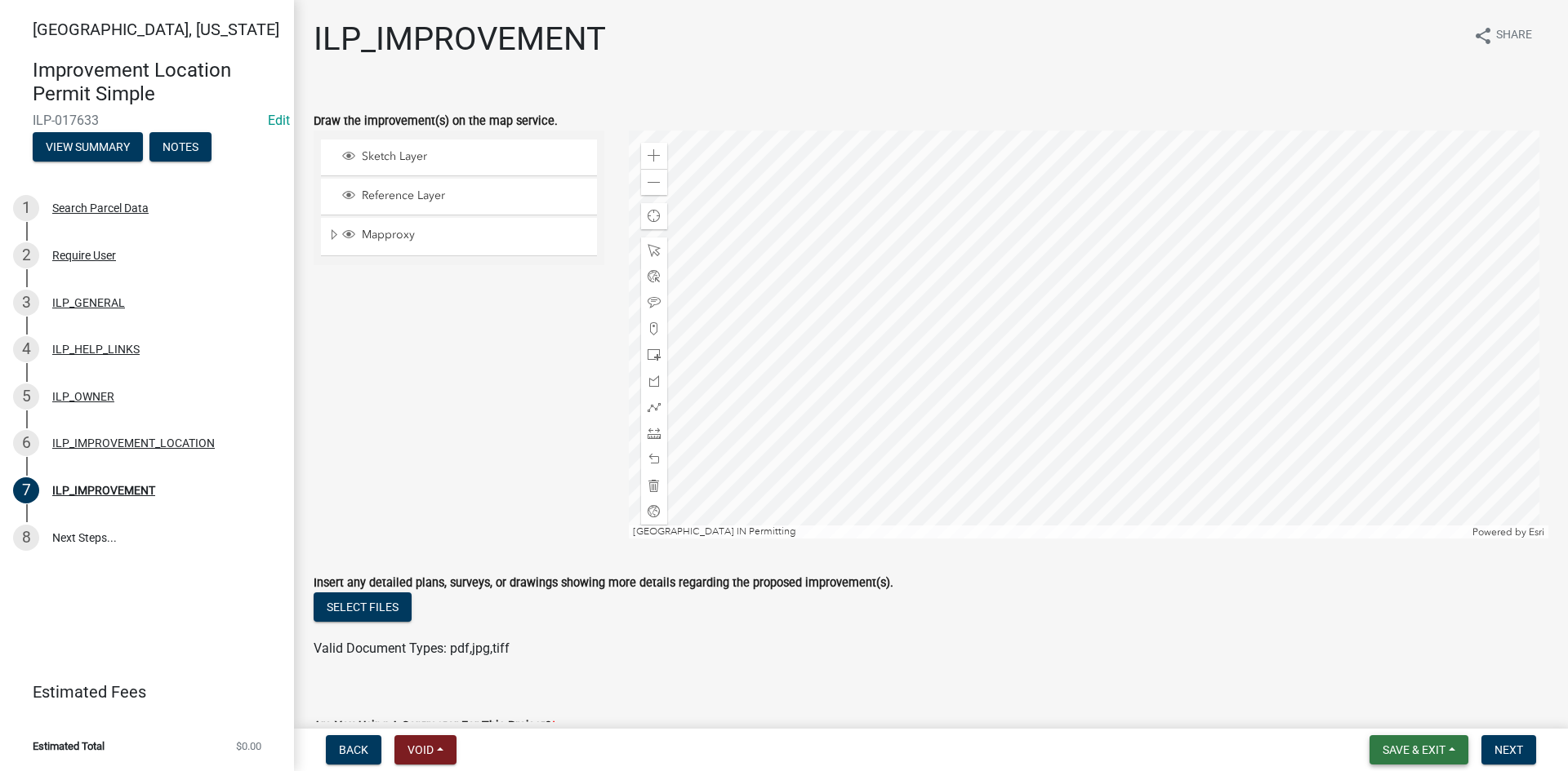
click at [1406, 743] on span "Save & Exit" at bounding box center [1413, 750] width 63 height 13
click at [1373, 712] on button "Save & Exit" at bounding box center [1403, 708] width 131 height 39
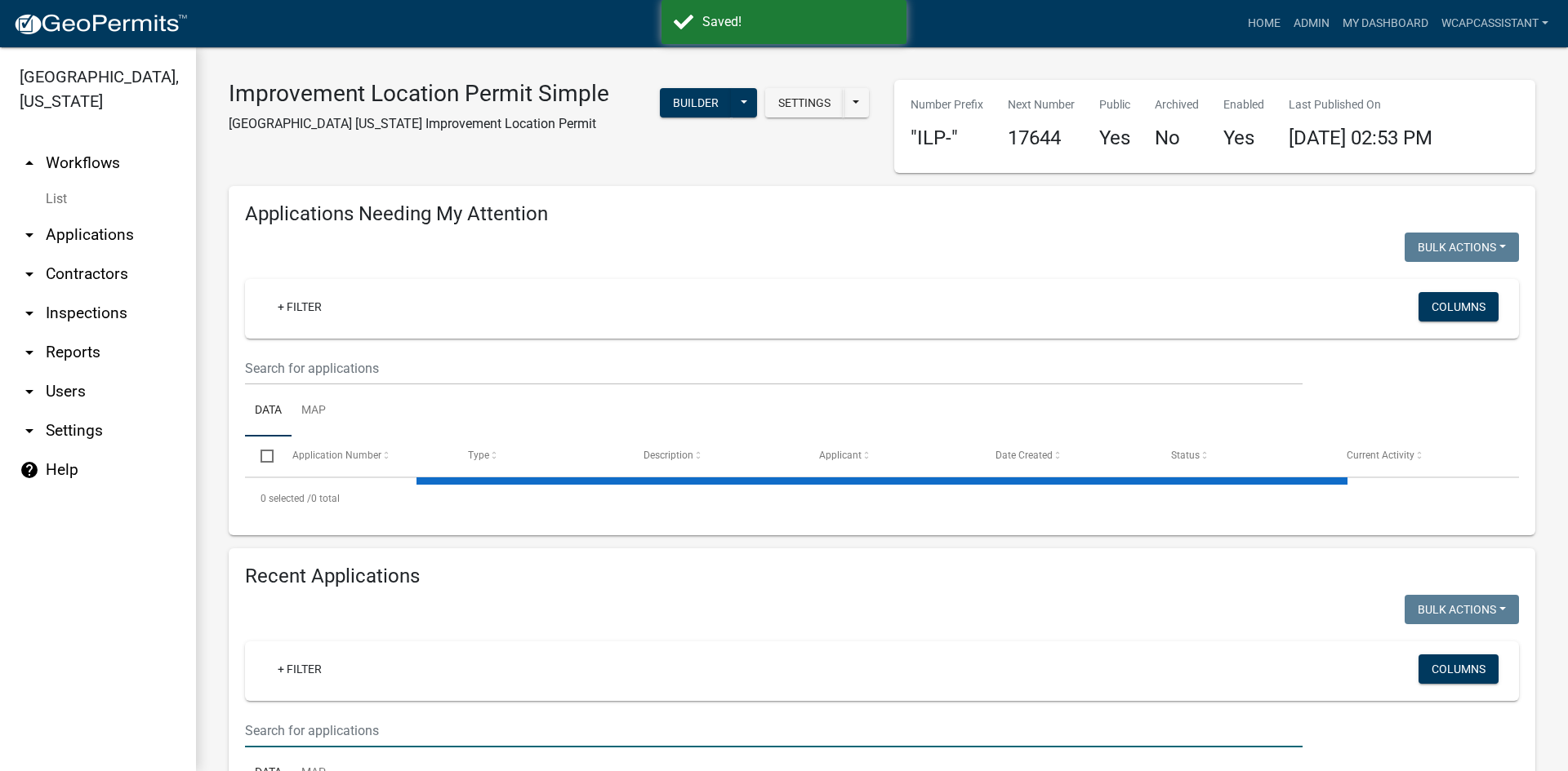
click at [308, 385] on input "text" at bounding box center [773, 368] width 1058 height 34
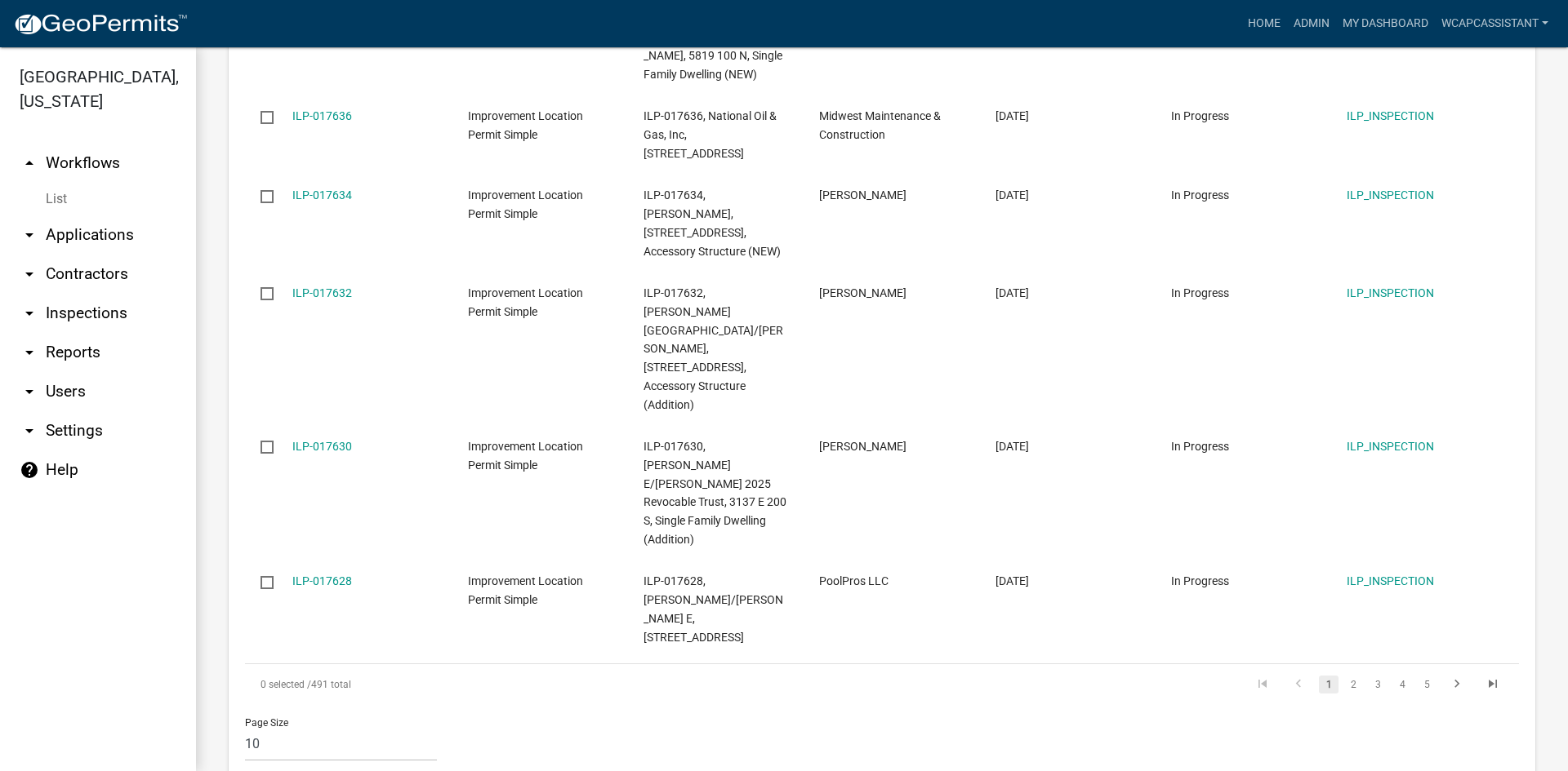
type input "017563"
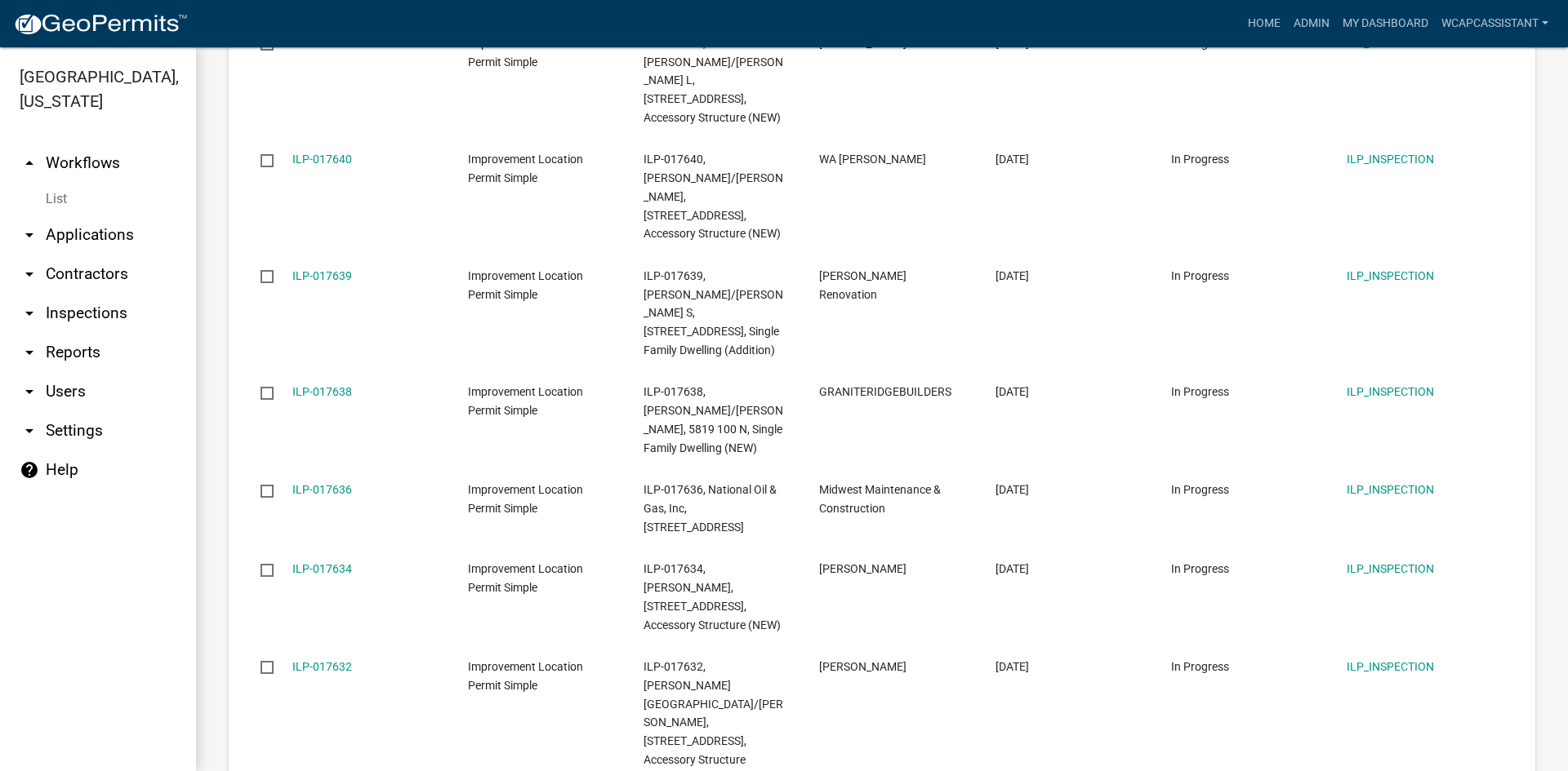
scroll to position [1061, 0]
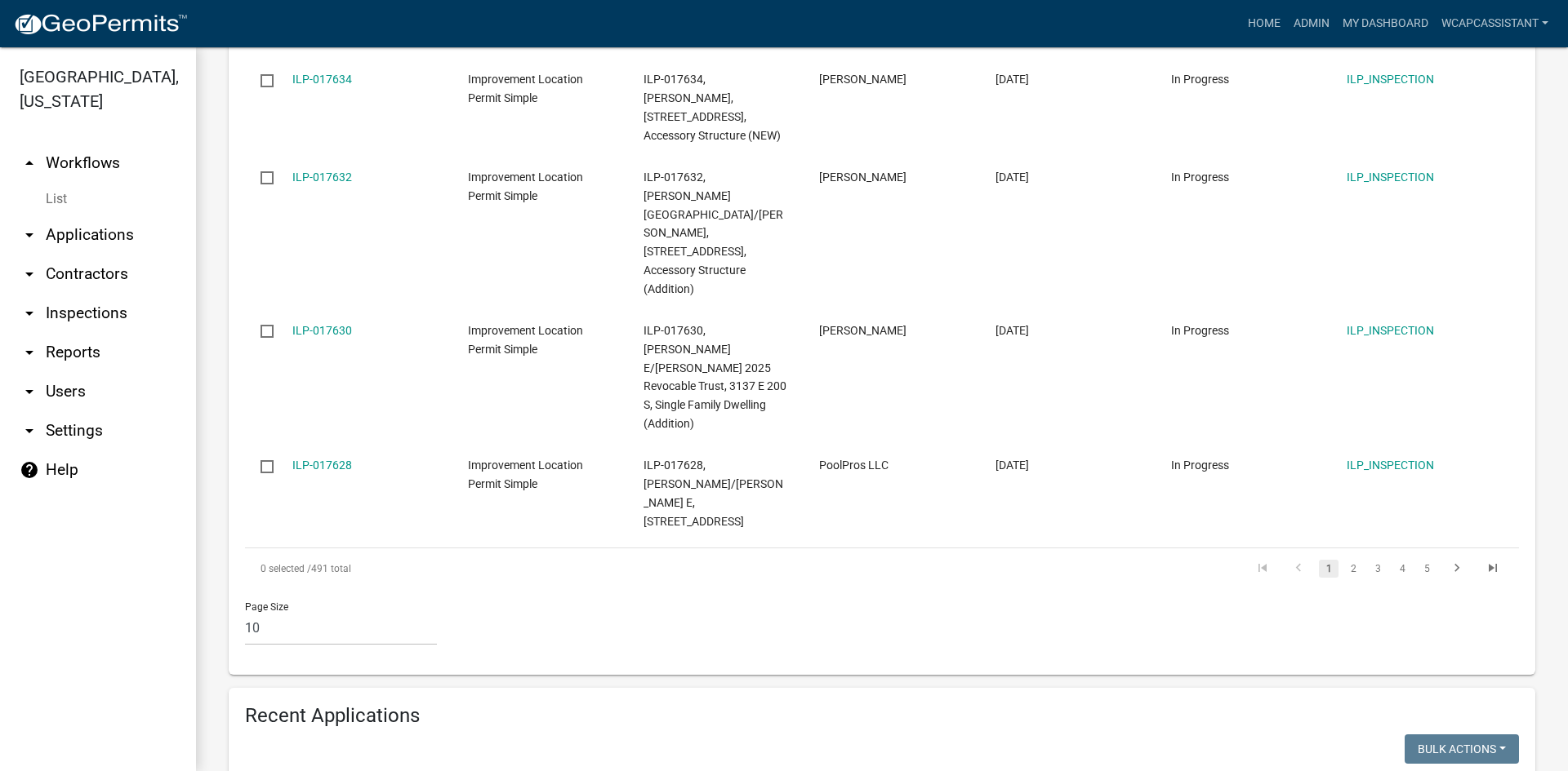
drag, startPoint x: 257, startPoint y: 648, endPoint x: 65, endPoint y: 649, distance: 192.0
click at [65, 648] on div "[GEOGRAPHIC_DATA], [US_STATE] arrow_drop_up Workflows List arrow_drop_down Appl…" at bounding box center [784, 409] width 1568 height 724
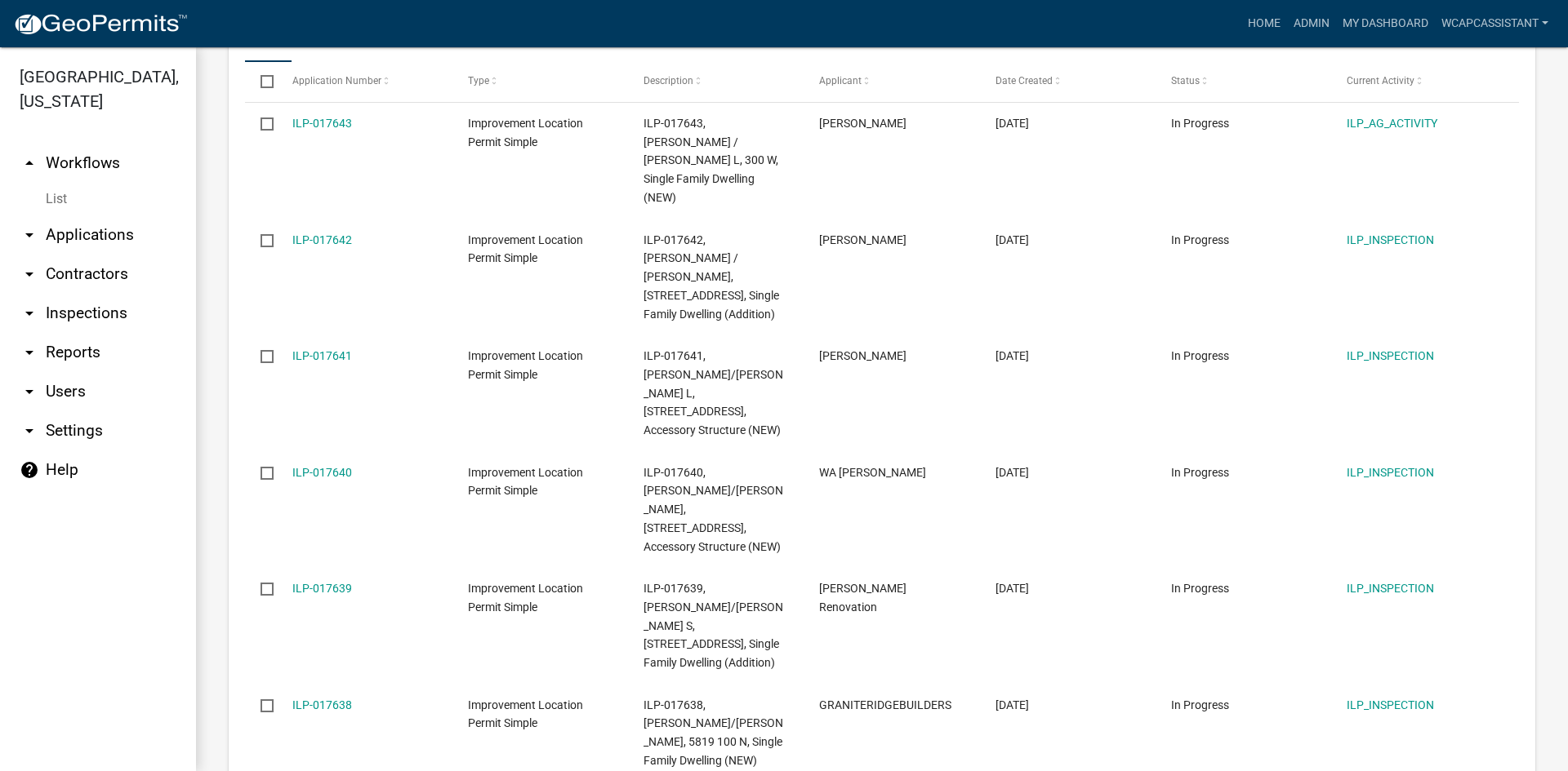
scroll to position [2078, 0]
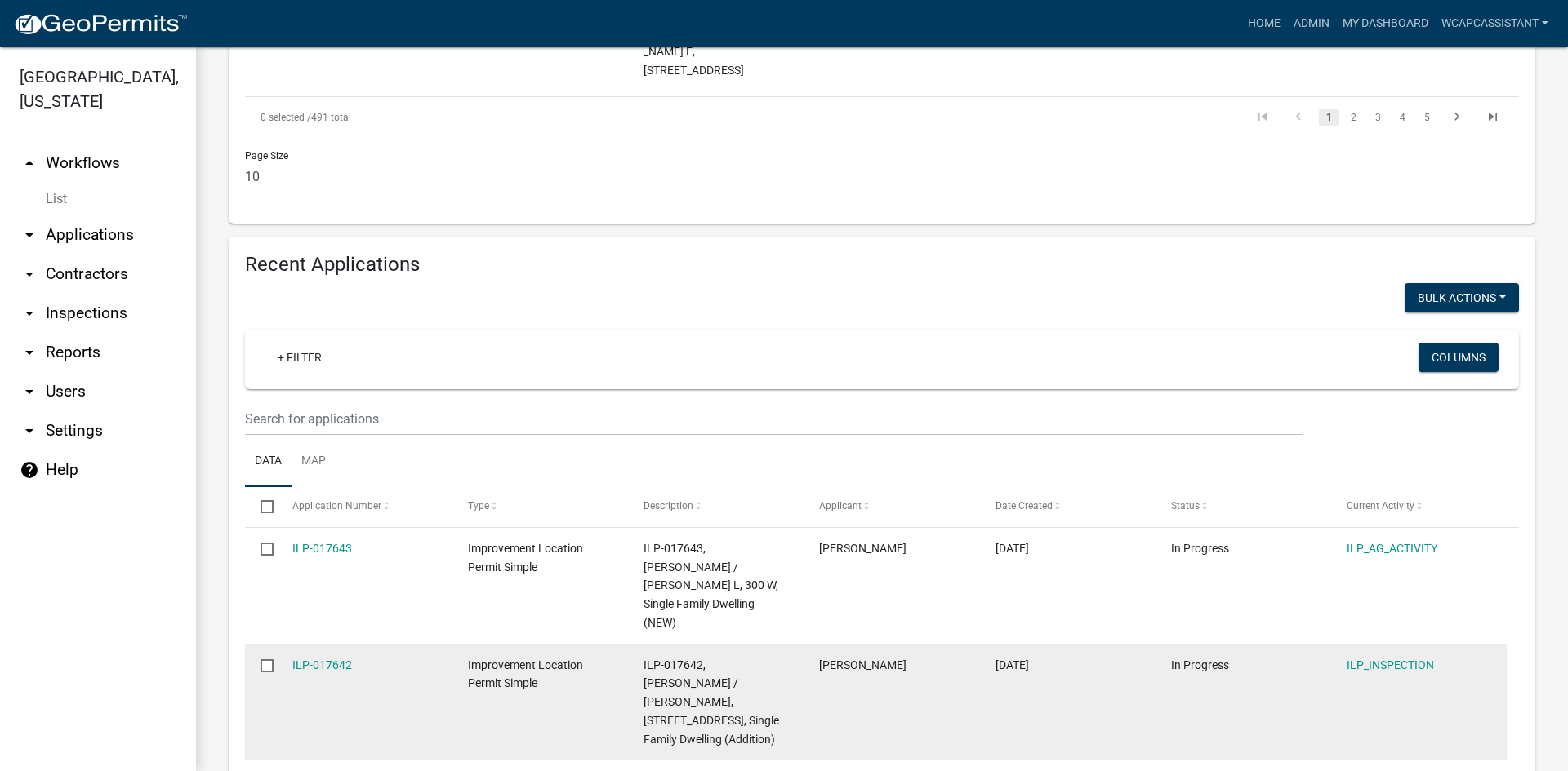
scroll to position [1506, 0]
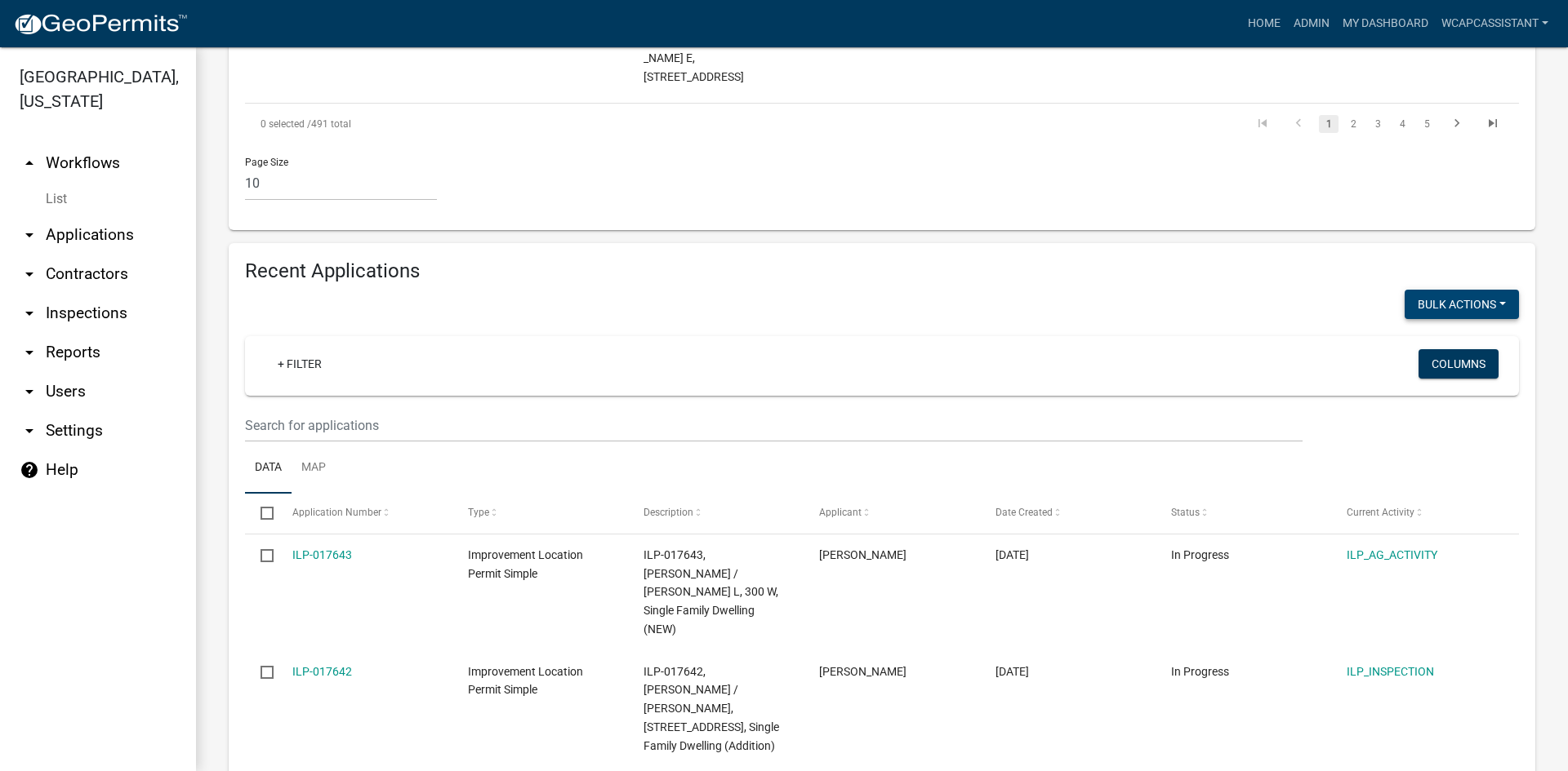
click at [1426, 327] on button "Void" at bounding box center [1453, 347] width 131 height 39
checkbox input "false"
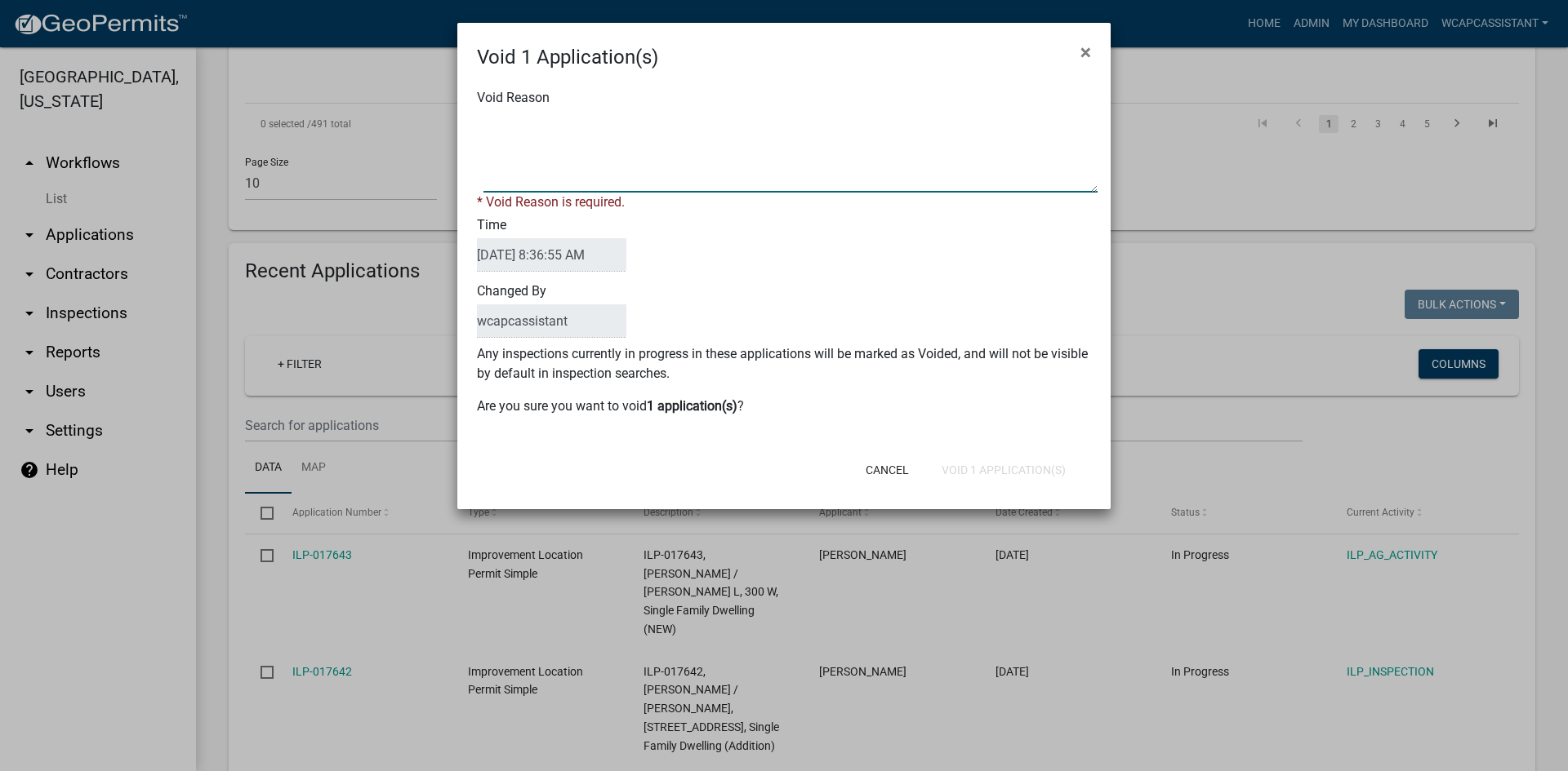
click at [588, 160] on textarea "Void Reason" at bounding box center [790, 152] width 614 height 82
type textarea "duplicate permit started."
click at [995, 459] on button "Void 1 Application(s)" at bounding box center [1004, 470] width 151 height 29
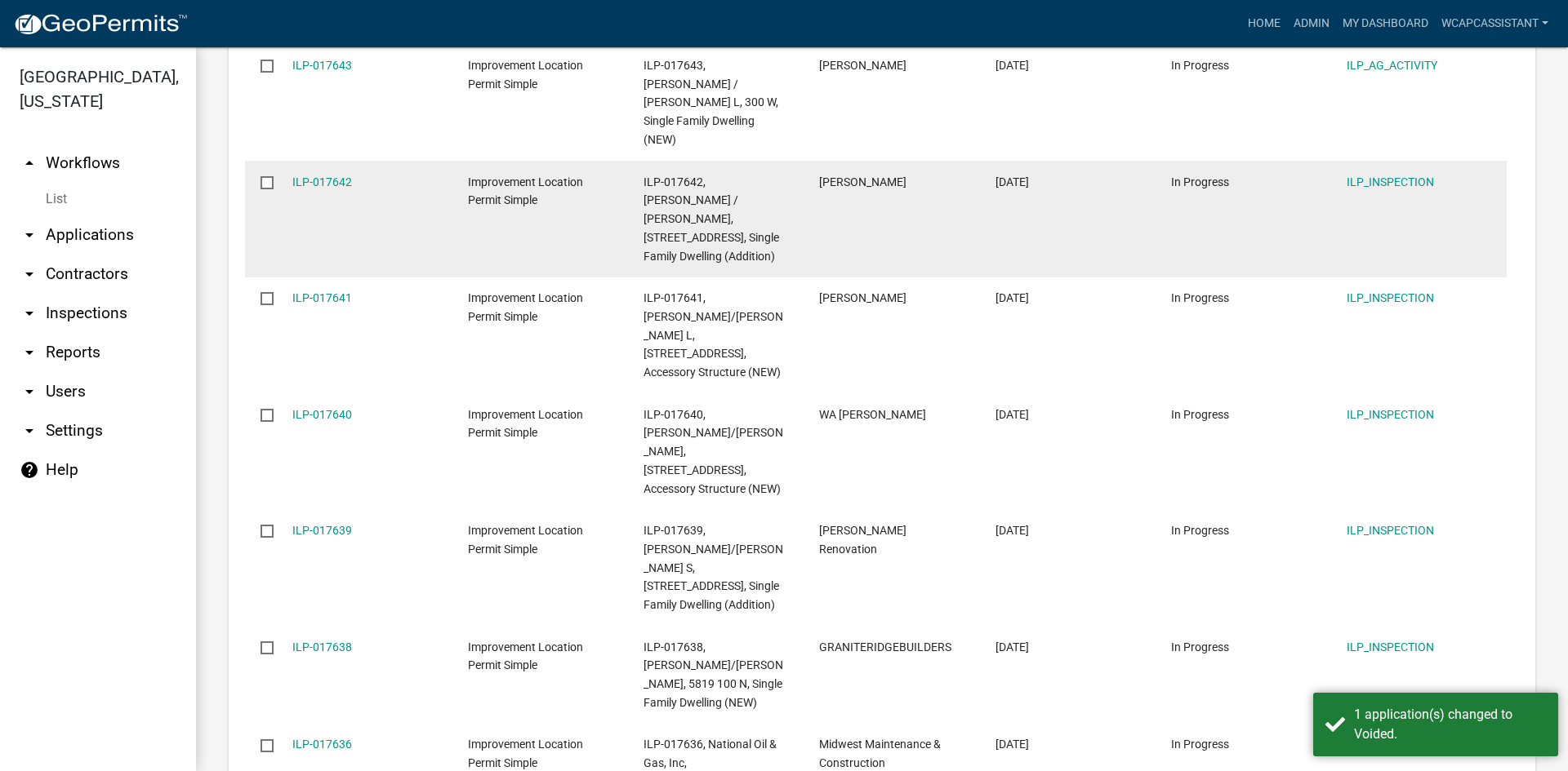
scroll to position [2114, 0]
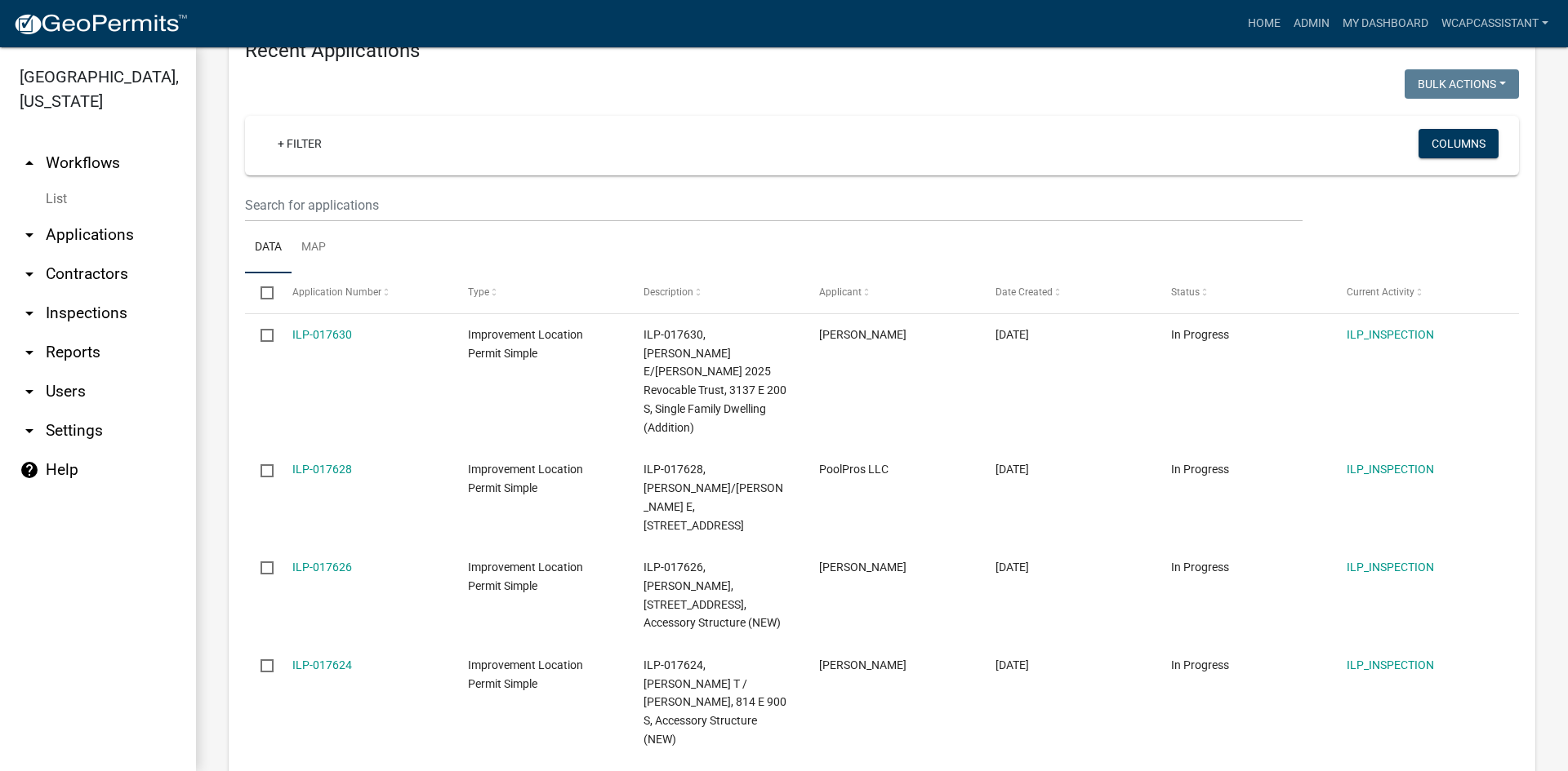
scroll to position [1687, 0]
